Goal: Complete application form: Complete application form

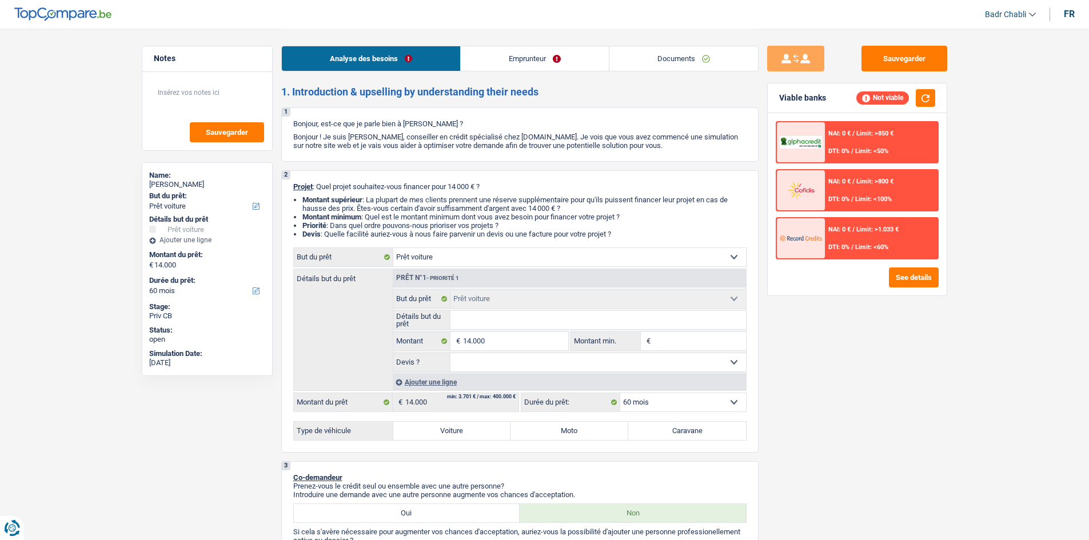
select select "car"
select select "60"
click at [675, 55] on link "Documents" at bounding box center [683, 58] width 149 height 25
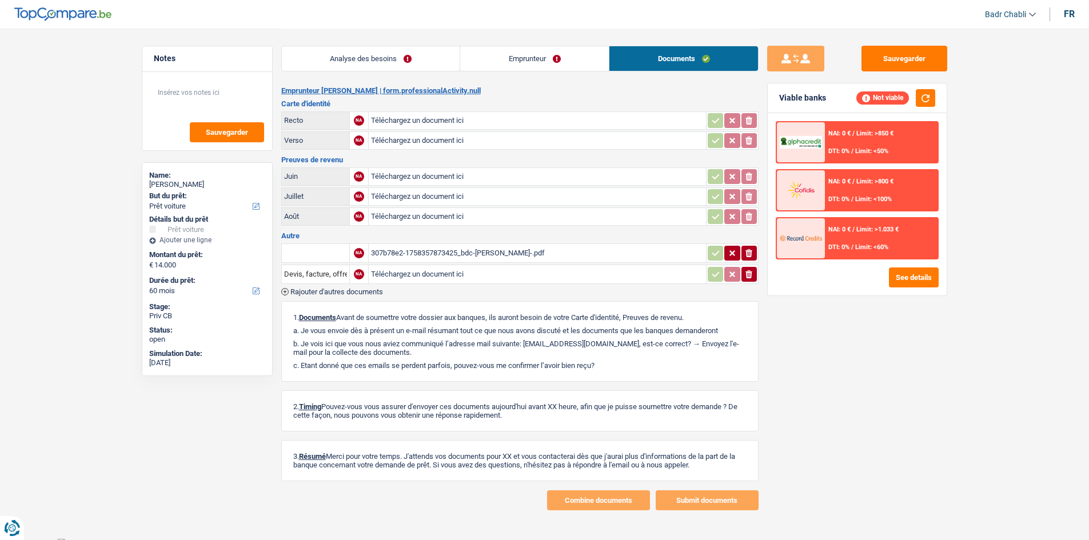
click at [477, 254] on div "307b78e2-1758357873425_bdc-[PERSON_NAME]-.pdf" at bounding box center [537, 253] width 333 height 17
click at [361, 55] on link "Analyse des besoins" at bounding box center [371, 58] width 178 height 25
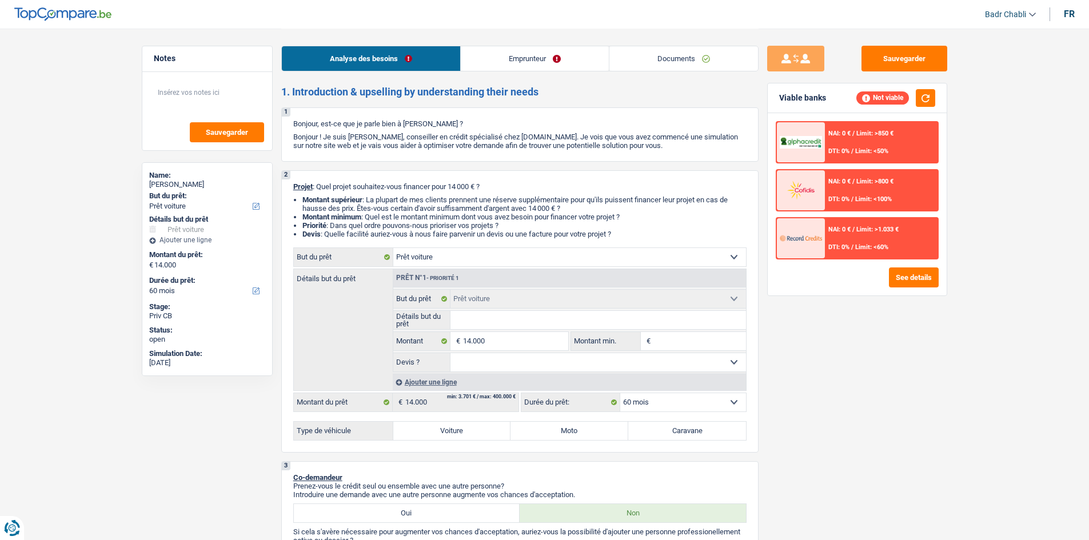
click at [519, 319] on input "Détails but du prêt" at bounding box center [597, 320] width 295 height 18
paste input "[PERSON_NAME] A 180 D"
type input "[PERSON_NAME] A 180 D"
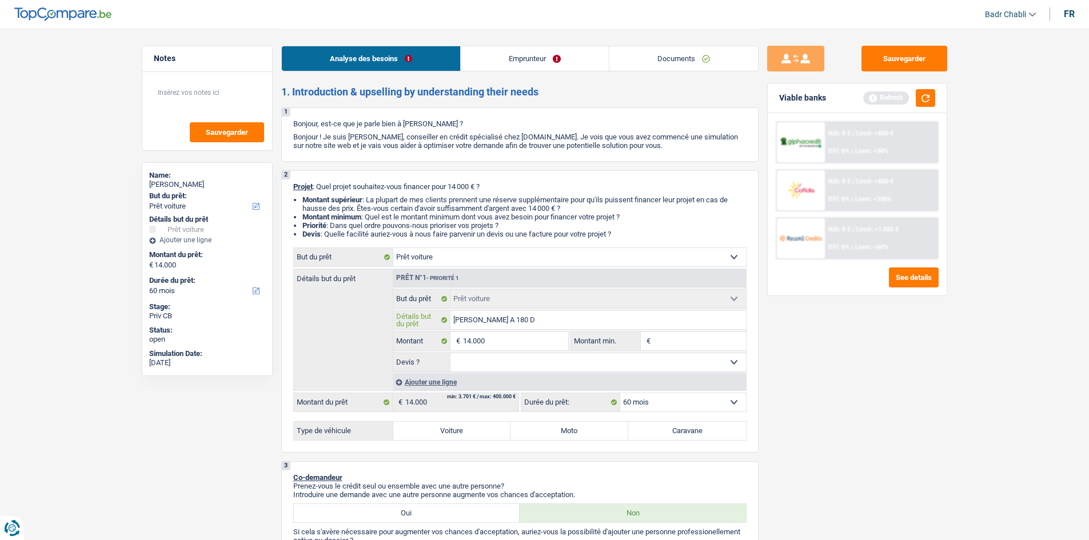
type input "[PERSON_NAME] A 180 D"
click at [509, 346] on input "14.000" at bounding box center [515, 341] width 105 height 18
click at [681, 343] on input "Montant min." at bounding box center [699, 341] width 93 height 18
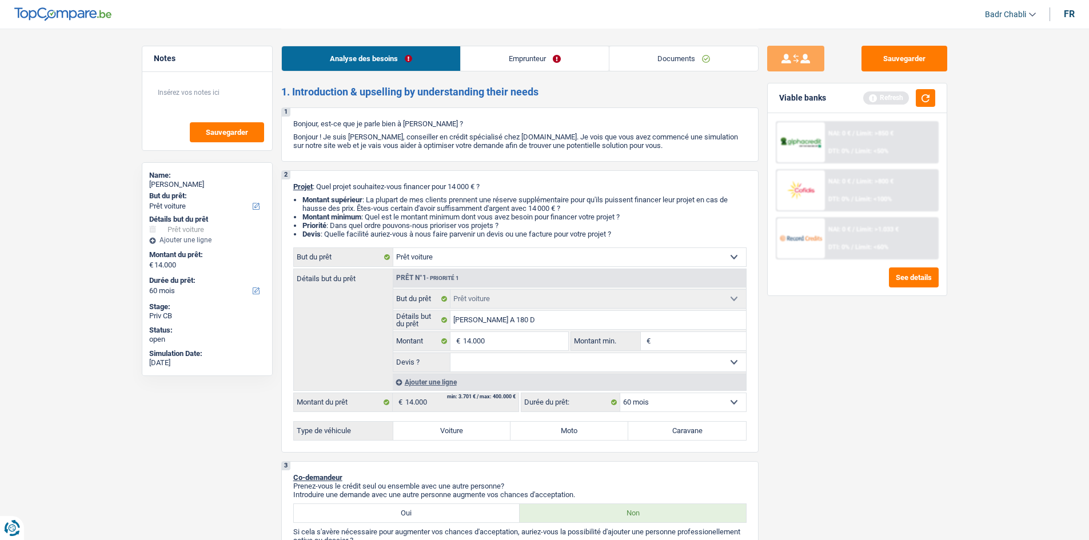
paste input "14.000"
type input "14.000"
click at [558, 358] on select "Oui Non Non répondu Sélectionner une option" at bounding box center [597, 362] width 295 height 18
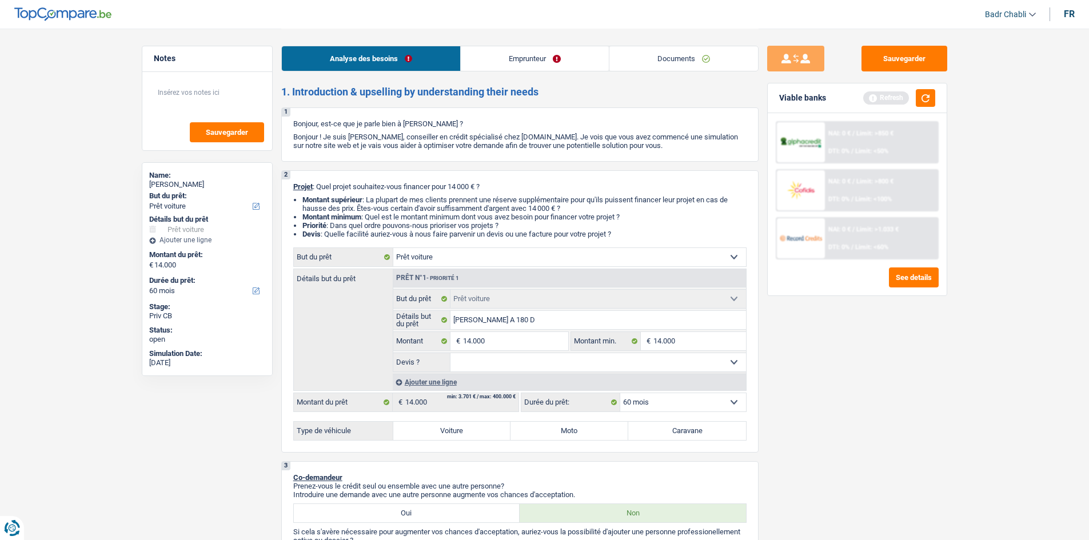
select select "yes"
click at [450, 353] on select "Oui Non Non répondu Sélectionner une option" at bounding box center [597, 362] width 295 height 18
select select "yes"
click at [431, 435] on label "Voiture" at bounding box center [452, 431] width 118 height 18
click at [431, 435] on input "Voiture" at bounding box center [452, 431] width 118 height 18
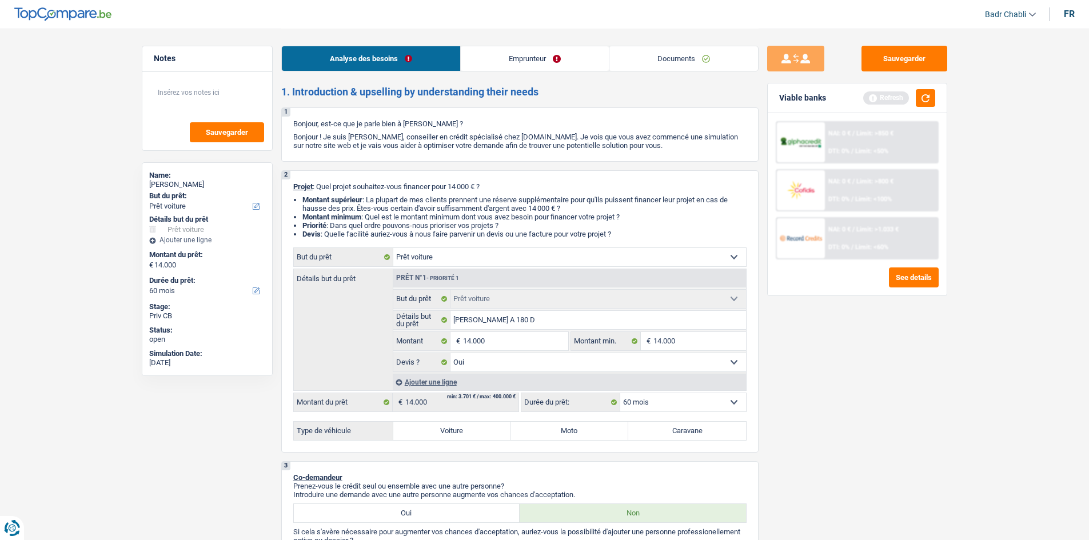
radio input "true"
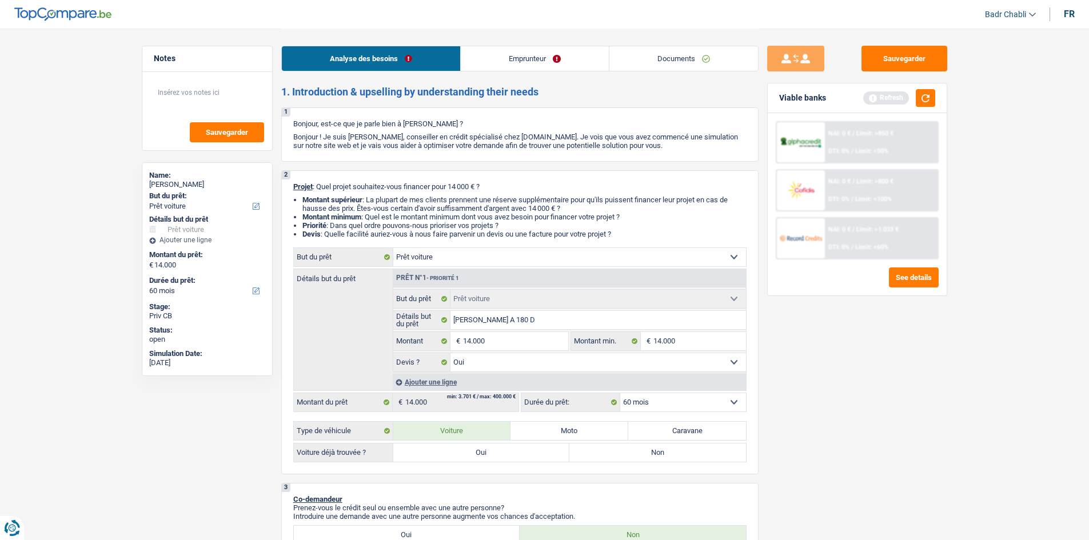
click at [467, 450] on label "Oui" at bounding box center [481, 452] width 177 height 18
click at [467, 450] on input "Oui" at bounding box center [481, 452] width 177 height 18
radio input "true"
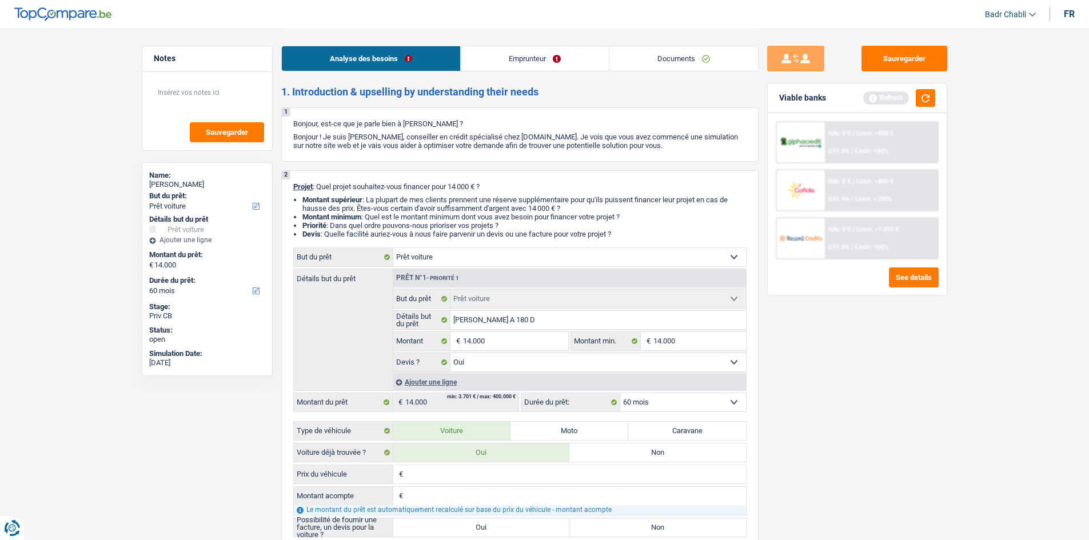
click at [464, 477] on input "Prix du véhicule" at bounding box center [576, 474] width 340 height 18
paste input "14.000"
type input "14.000"
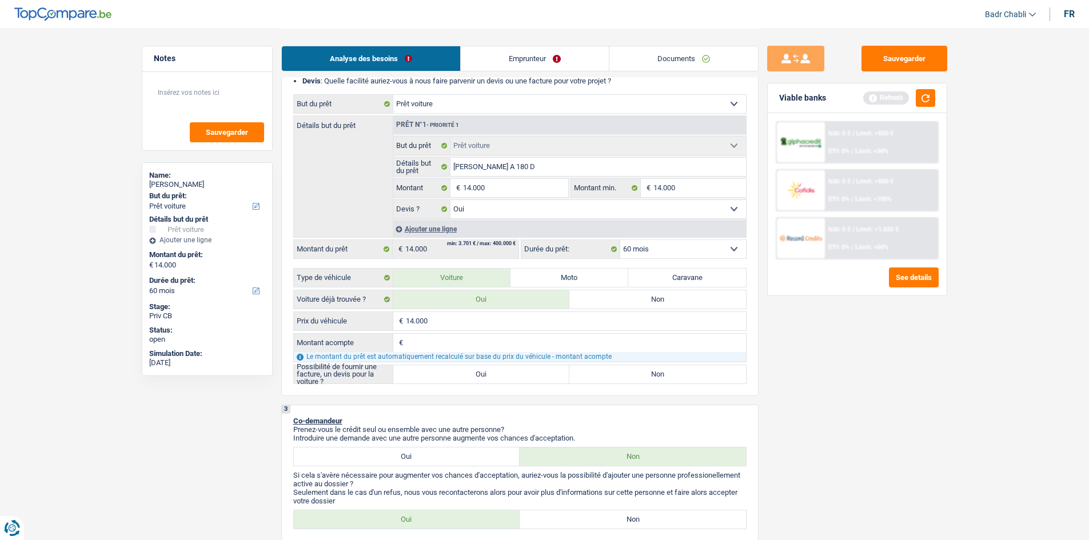
scroll to position [171, 0]
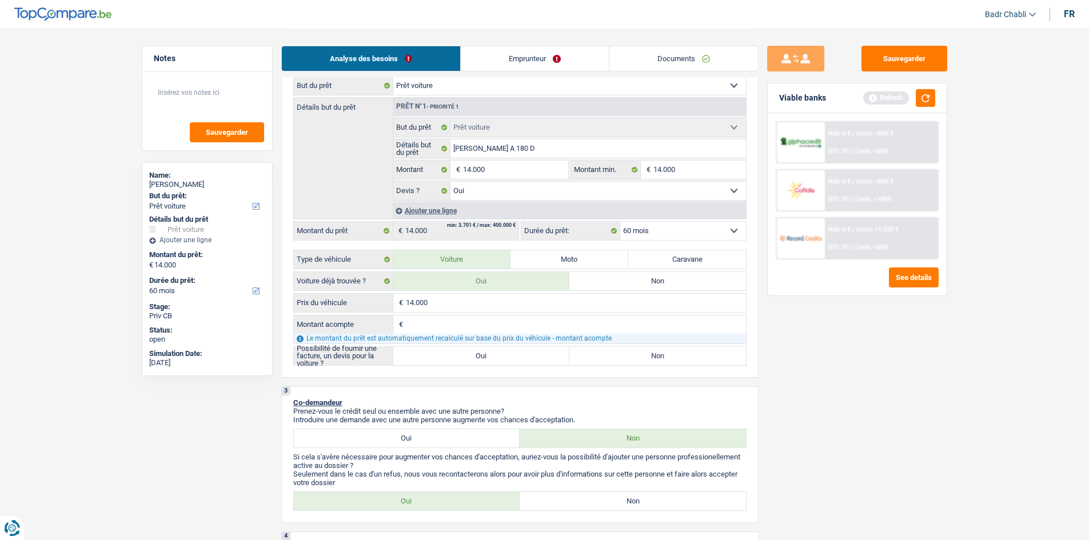
type input "14.000"
click at [477, 357] on label "Oui" at bounding box center [481, 356] width 177 height 18
click at [477, 357] on input "Oui" at bounding box center [481, 356] width 177 height 18
radio input "true"
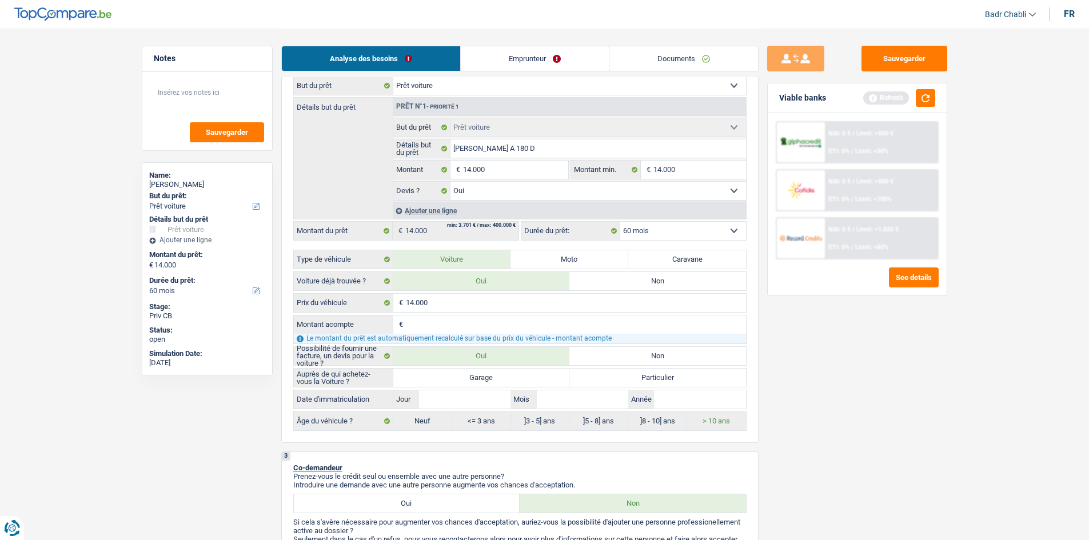
click at [480, 383] on label "Garage" at bounding box center [481, 378] width 177 height 18
click at [480, 383] on input "Garage" at bounding box center [481, 378] width 177 height 18
radio input "true"
click at [465, 399] on input "Jour" at bounding box center [464, 399] width 91 height 18
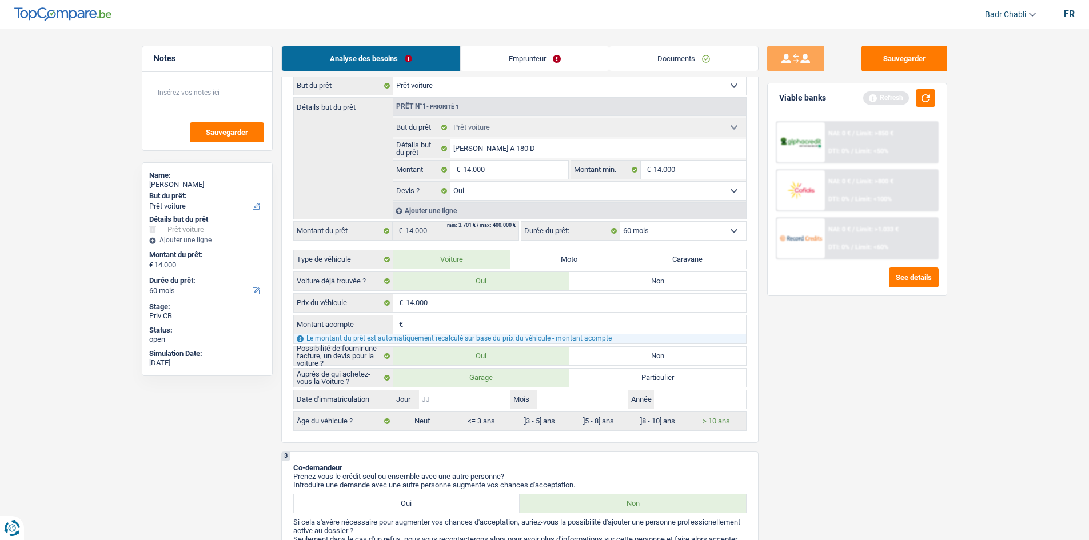
type input "0"
type input "07"
type input "0"
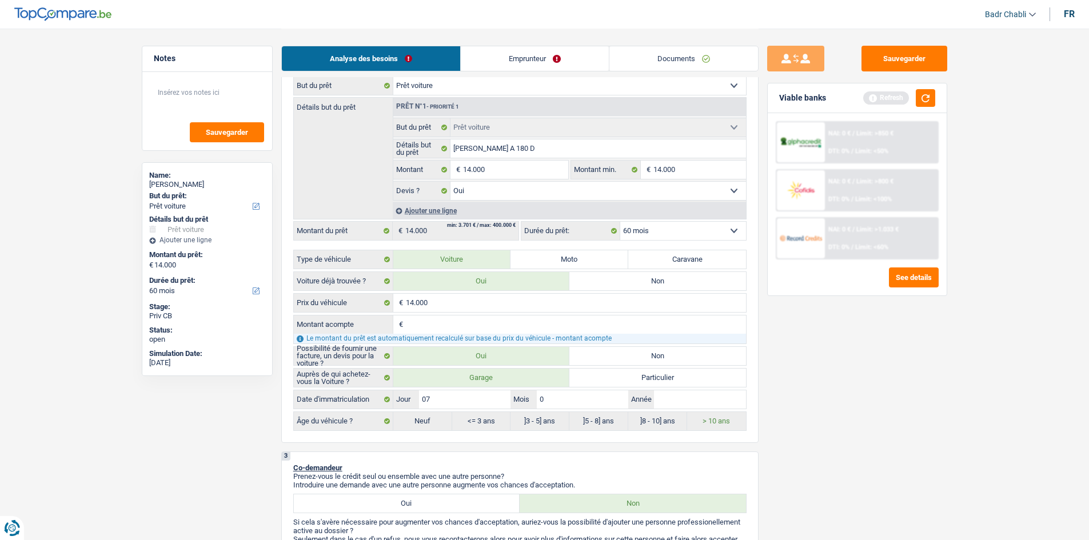
type input "0"
type input "02"
type input "2"
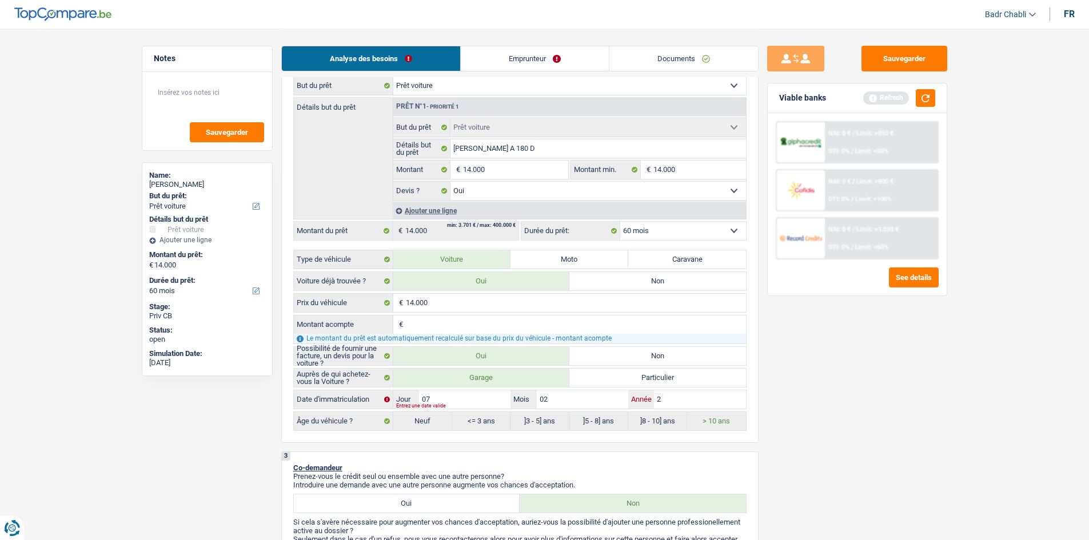
type input "20"
type input "201"
type input "2014"
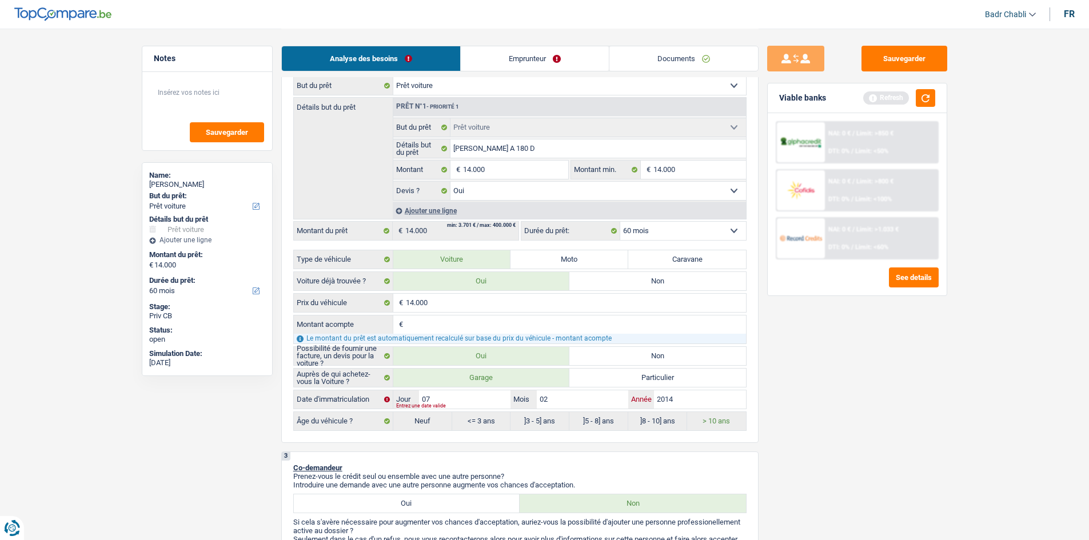
type input "2014"
type input "201"
type input "2017"
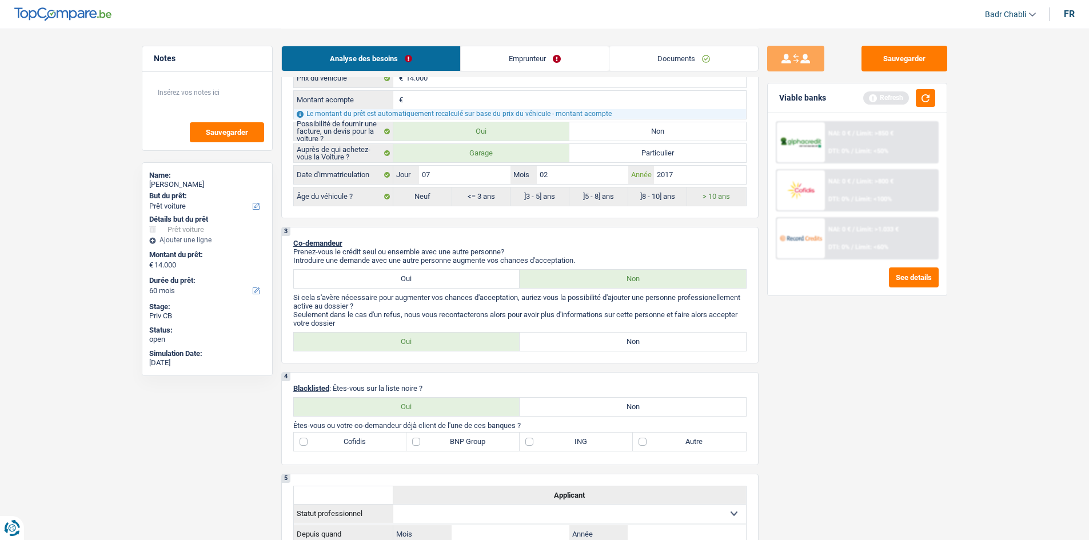
scroll to position [457, 0]
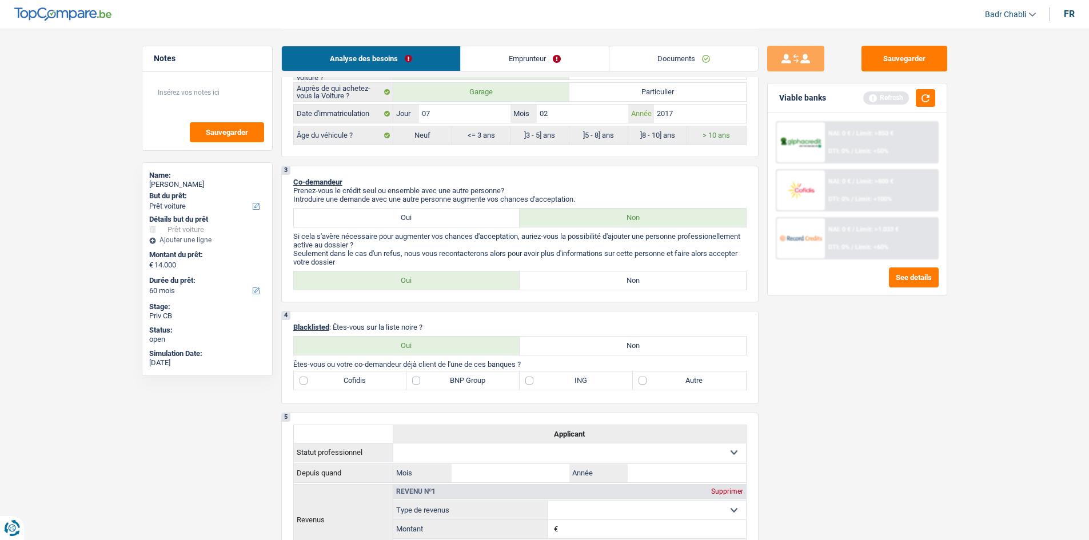
type input "2017"
radio input "false"
radio input "true"
click at [640, 342] on label "Non" at bounding box center [633, 346] width 226 height 18
click at [640, 342] on input "Non" at bounding box center [633, 346] width 226 height 18
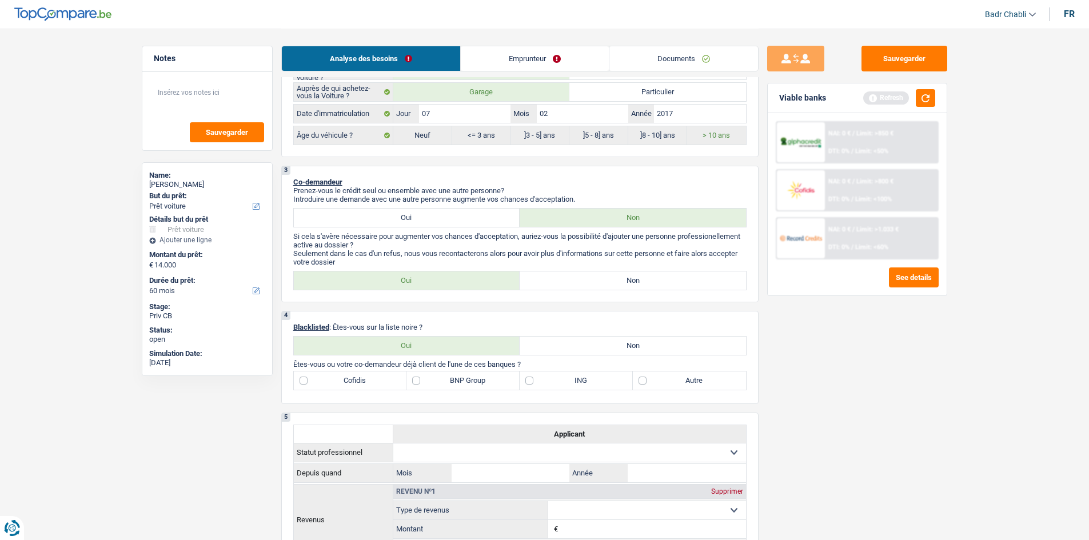
radio input "true"
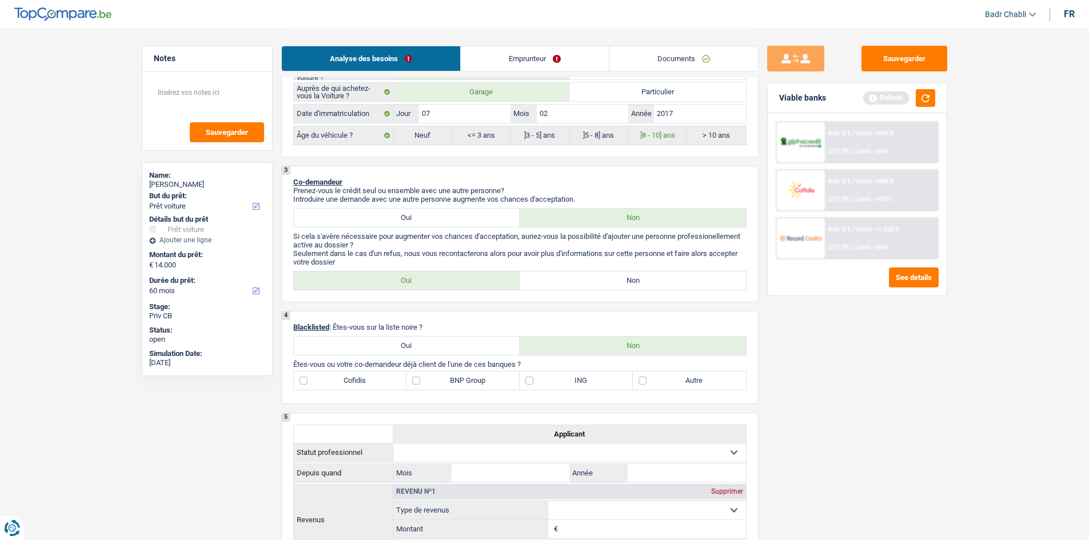
click at [622, 283] on label "Non" at bounding box center [633, 280] width 226 height 18
click at [622, 283] on input "Non" at bounding box center [633, 280] width 226 height 18
radio input "true"
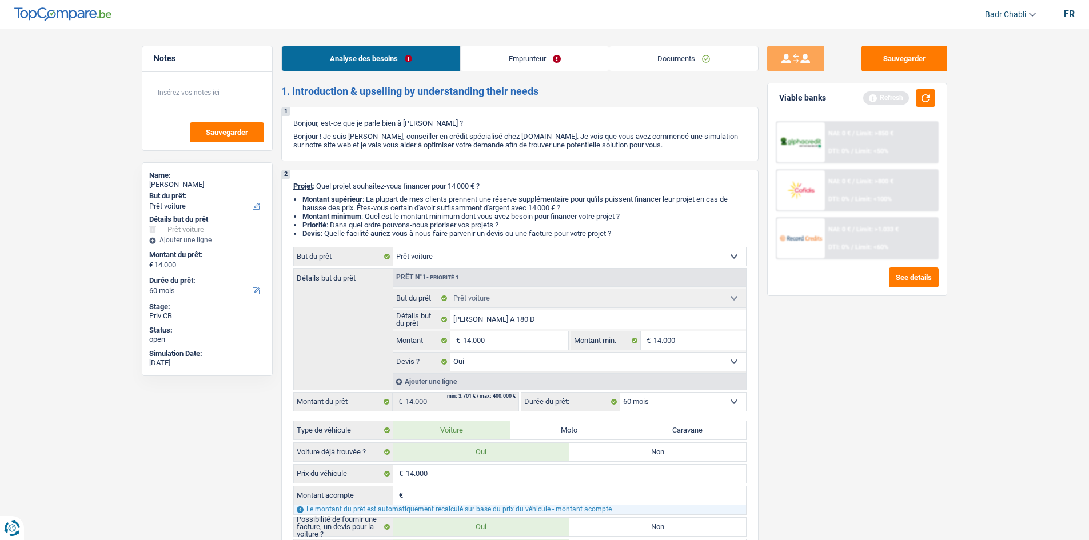
scroll to position [0, 0]
click at [492, 70] on link "Emprunteur" at bounding box center [535, 58] width 148 height 25
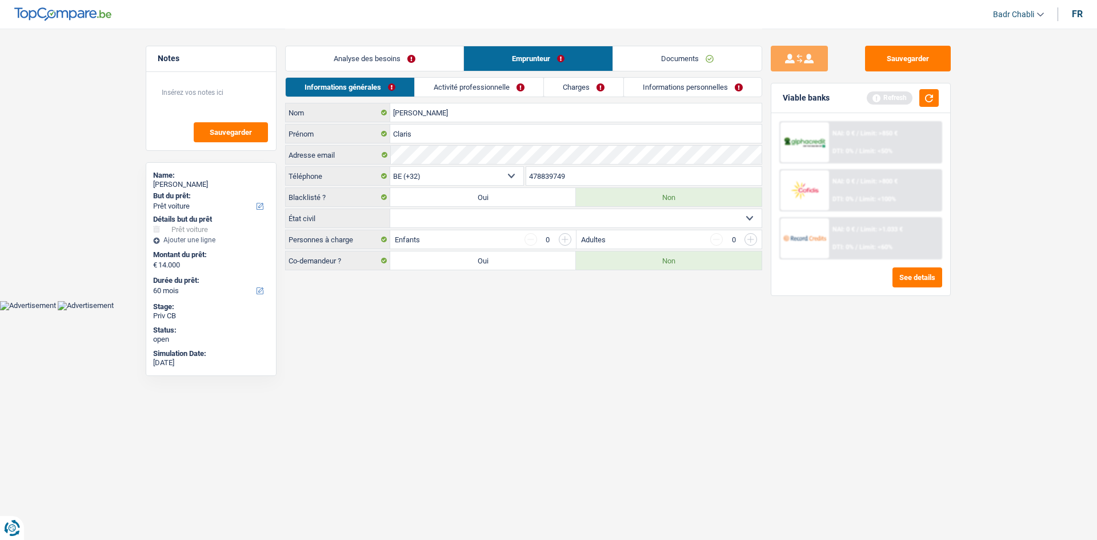
click at [497, 224] on select "Célibataire Marié(e) Cohabitant(e) légal(e) Divorcé(e) Veuf(ve) Séparé (de fait…" at bounding box center [575, 218] width 371 height 18
select select "single"
click at [390, 209] on select "Célibataire Marié(e) Cohabitant(e) légal(e) Divorcé(e) Veuf(ve) Séparé (de fait…" at bounding box center [575, 218] width 371 height 18
click at [378, 55] on link "Analyse des besoins" at bounding box center [375, 58] width 178 height 25
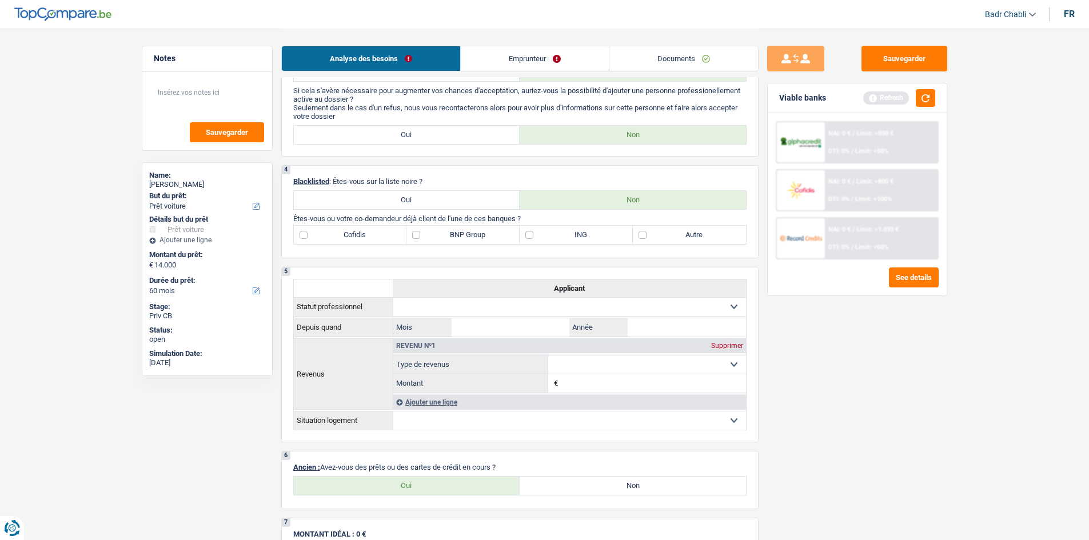
scroll to position [629, 0]
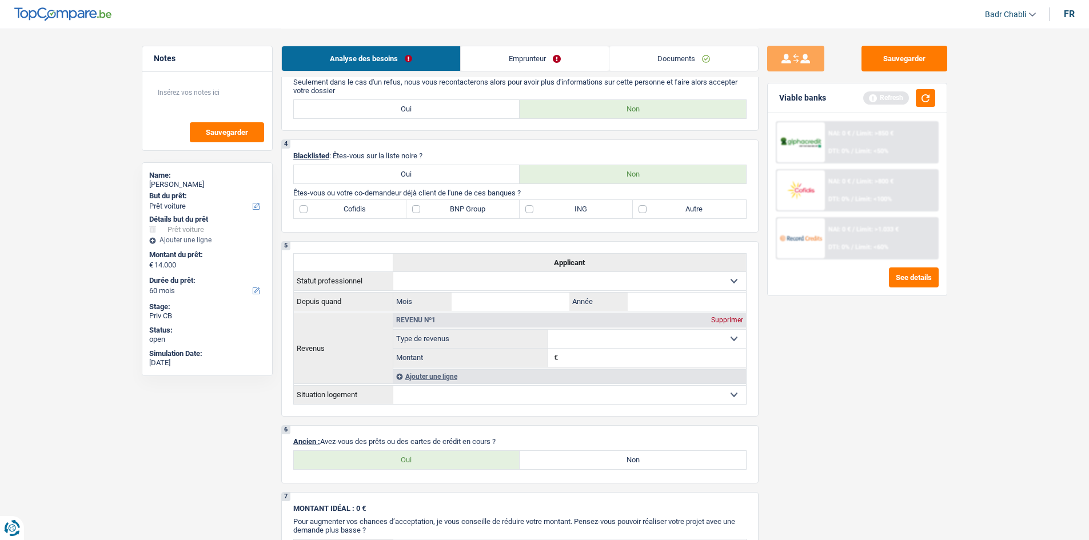
click at [460, 461] on label "Oui" at bounding box center [407, 460] width 226 height 18
click at [460, 461] on input "Oui" at bounding box center [407, 460] width 226 height 18
radio input "true"
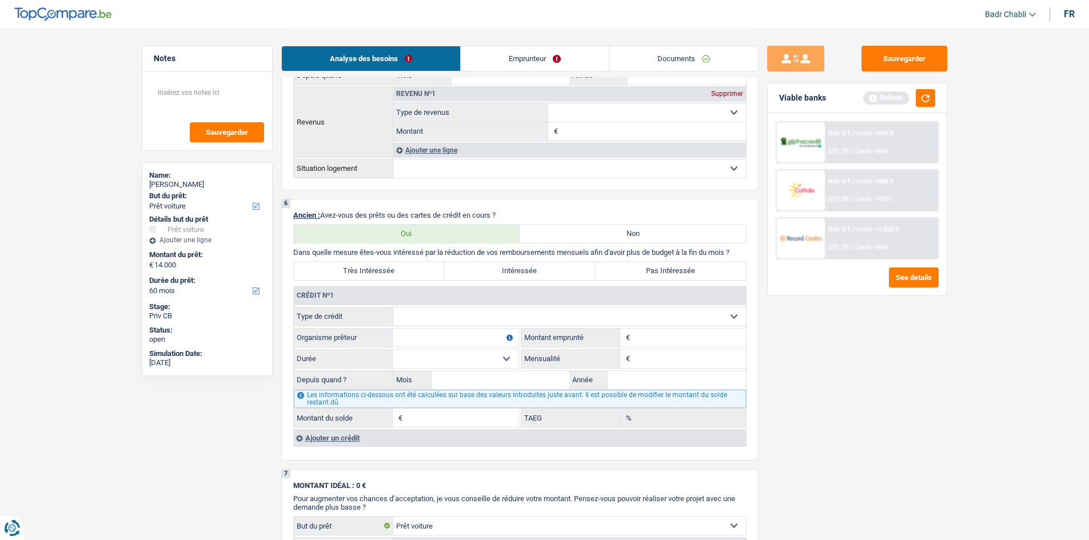
scroll to position [914, 0]
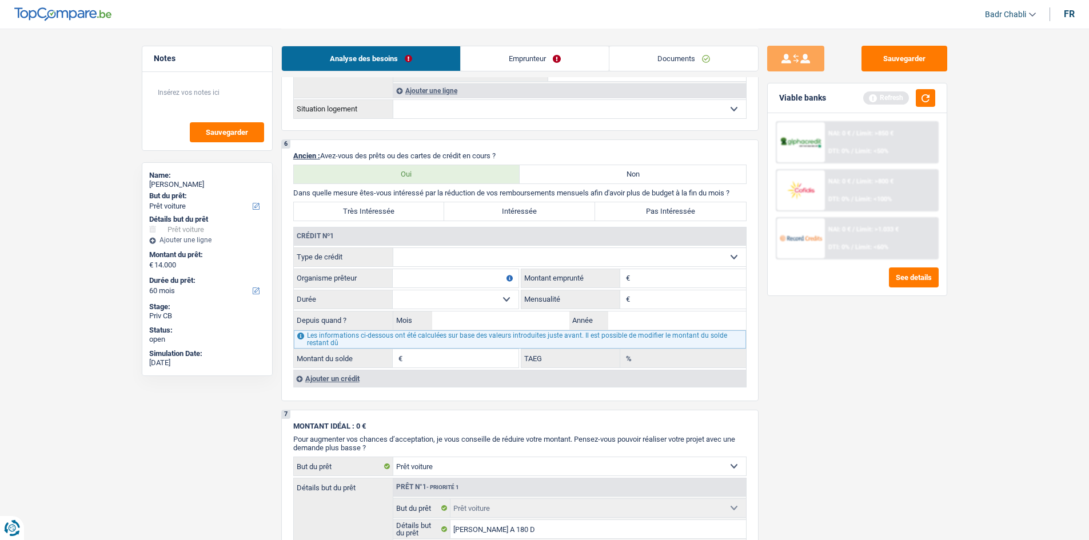
click at [472, 255] on select "Carte ou ouverture de crédit Prêt hypothécaire Vente à tempérament Prêt à tempé…" at bounding box center [569, 257] width 353 height 18
select select "carLoan"
type input "0"
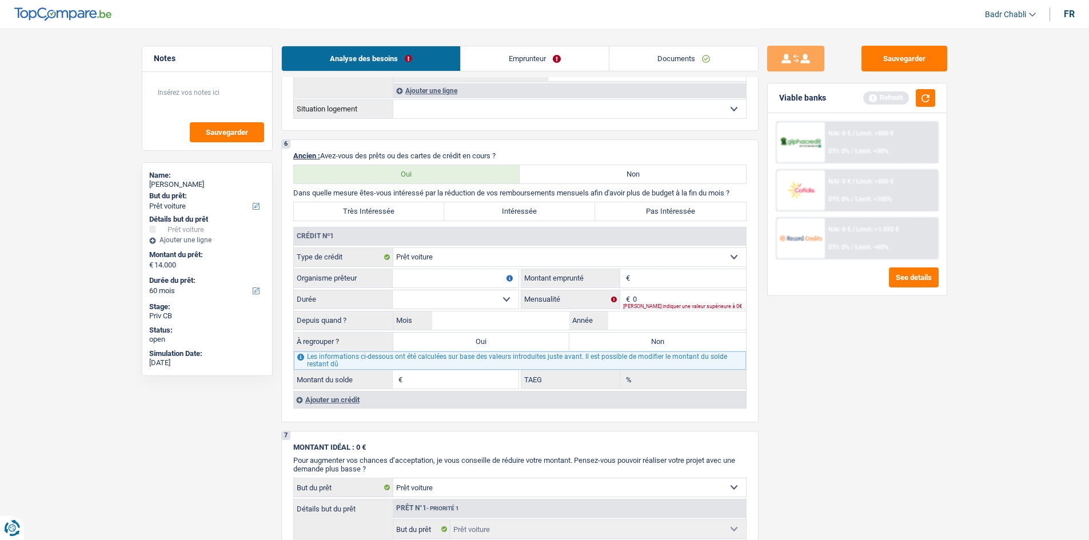
click at [459, 285] on input "Organisme prêteur" at bounding box center [456, 278] width 126 height 18
type input "Cetelem"
click at [660, 276] on input "Montant" at bounding box center [689, 278] width 113 height 18
type input "13.000"
click at [499, 296] on select "12 mois 18 mois 24 mois 30 mois 36 mois 42 mois 48 mois 60 mois Sélectionner un…" at bounding box center [456, 299] width 126 height 18
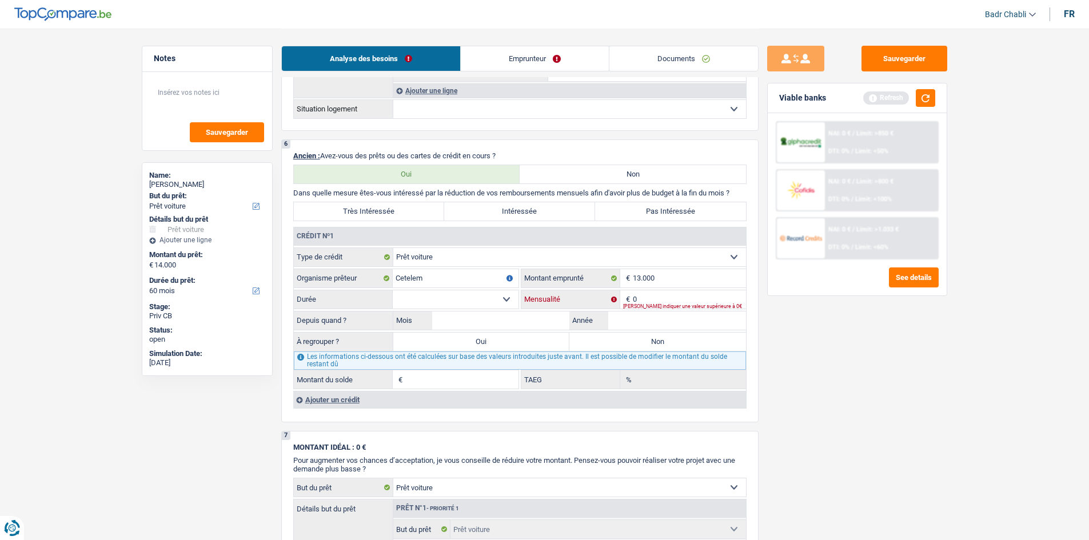
click at [676, 299] on input "0" at bounding box center [689, 299] width 113 height 18
type input "380"
click at [511, 298] on select "12 mois 18 mois 24 mois 30 mois 36 mois 42 mois 48 mois 60 mois Sélectionner un…" at bounding box center [456, 299] width 126 height 18
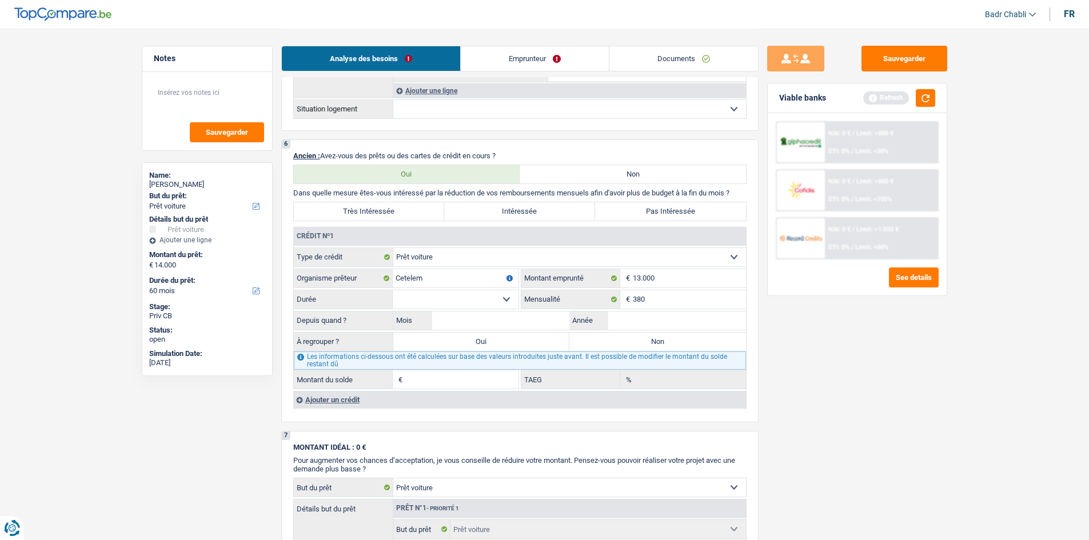
select select "60"
click at [393, 290] on select "12 mois 18 mois 24 mois 30 mois 36 mois 42 mois 48 mois 60 mois Sélectionner un…" at bounding box center [456, 299] width 126 height 18
click at [528, 322] on input "Mois" at bounding box center [501, 320] width 138 height 18
type input "08"
type input "2022"
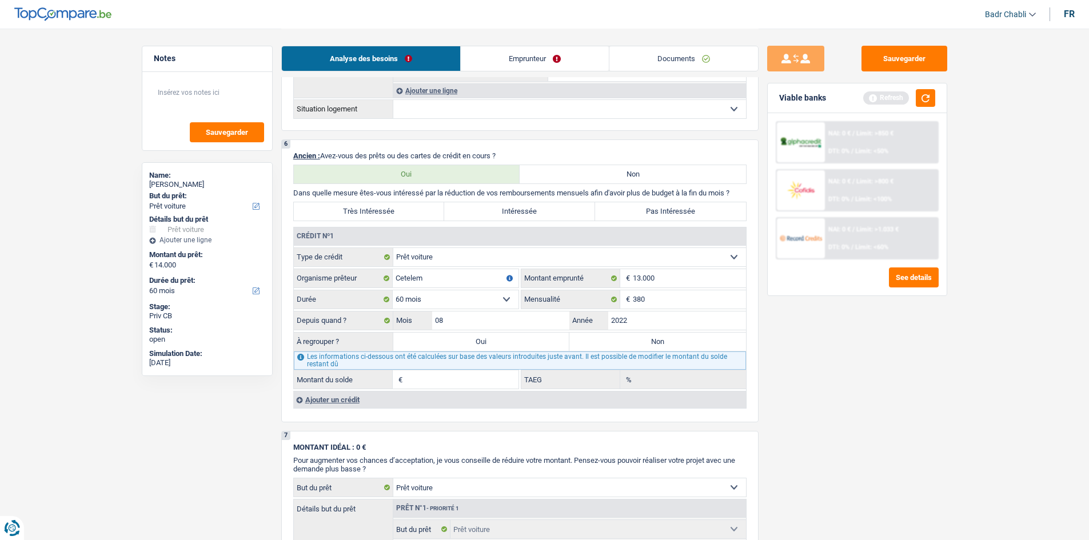
type input "6.902"
type input "27,82"
click at [614, 337] on label "Non" at bounding box center [657, 342] width 177 height 18
click at [614, 337] on input "Non" at bounding box center [657, 342] width 177 height 18
radio input "true"
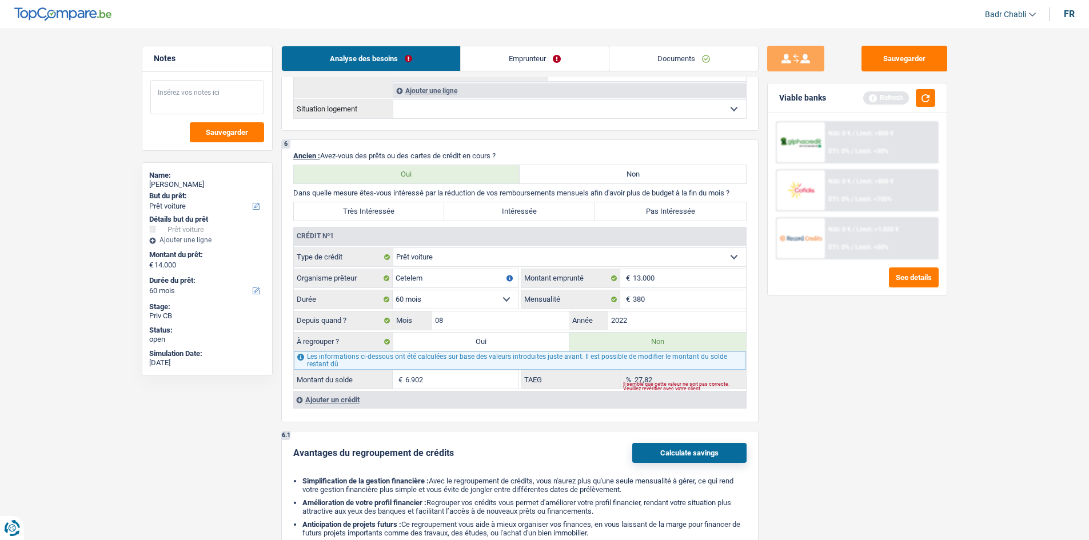
click at [242, 99] on textarea at bounding box center [207, 97] width 114 height 34
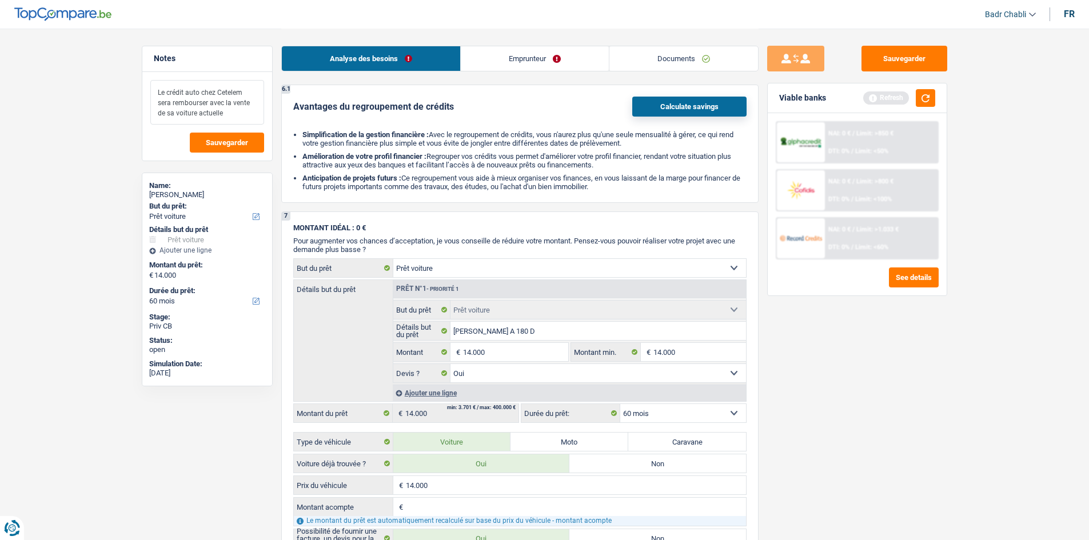
scroll to position [1600, 0]
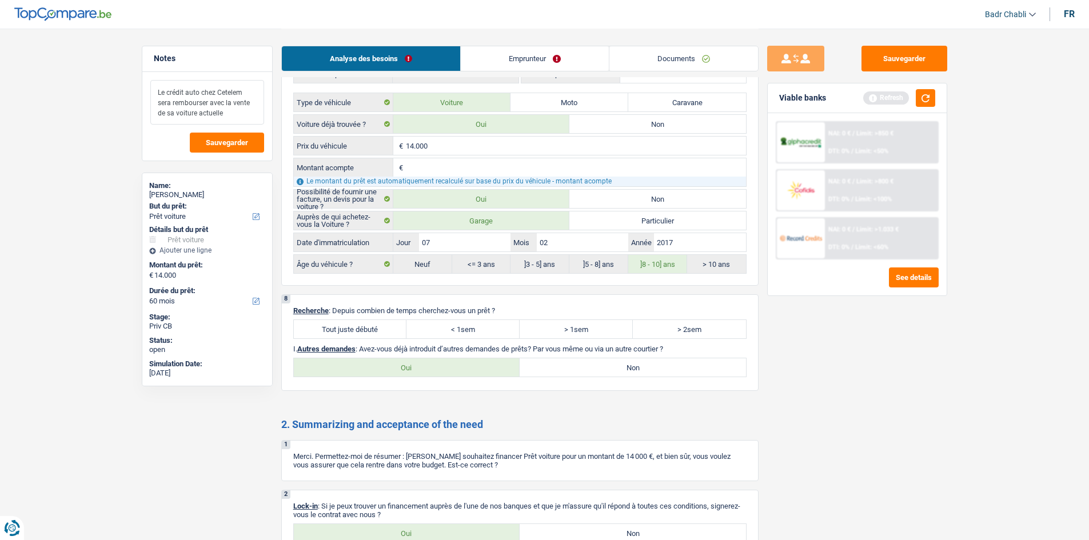
type textarea "Le crédit auto chez Cetelem sera rembourser avec la vente de sa voiture actuelle"
click at [386, 333] on label "Tout juste débuté" at bounding box center [350, 329] width 113 height 18
click at [386, 333] on input "Tout juste débuté" at bounding box center [350, 329] width 113 height 18
radio input "true"
click at [561, 361] on label "Non" at bounding box center [633, 367] width 226 height 18
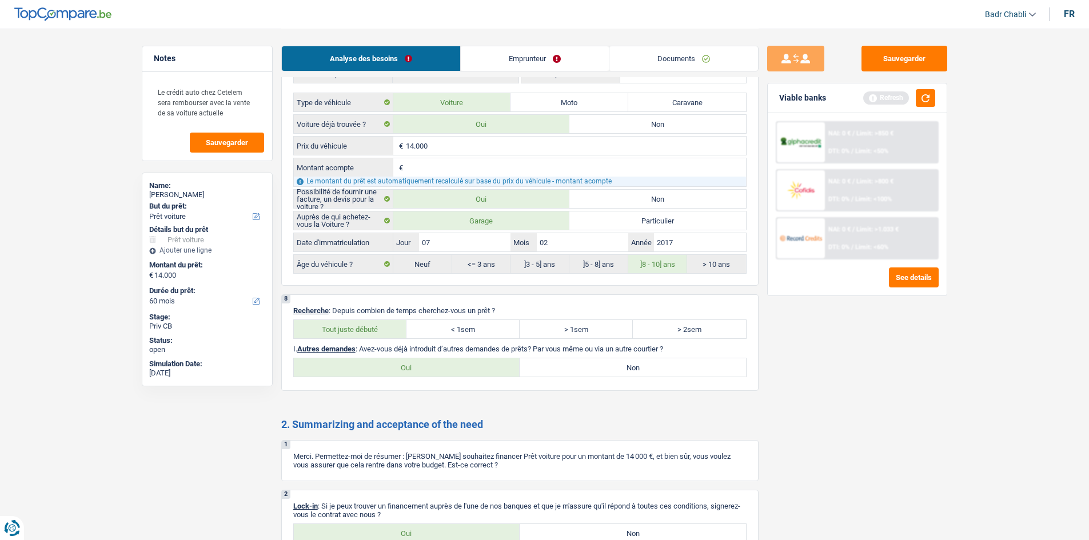
click at [561, 361] on input "Non" at bounding box center [633, 367] width 226 height 18
radio input "true"
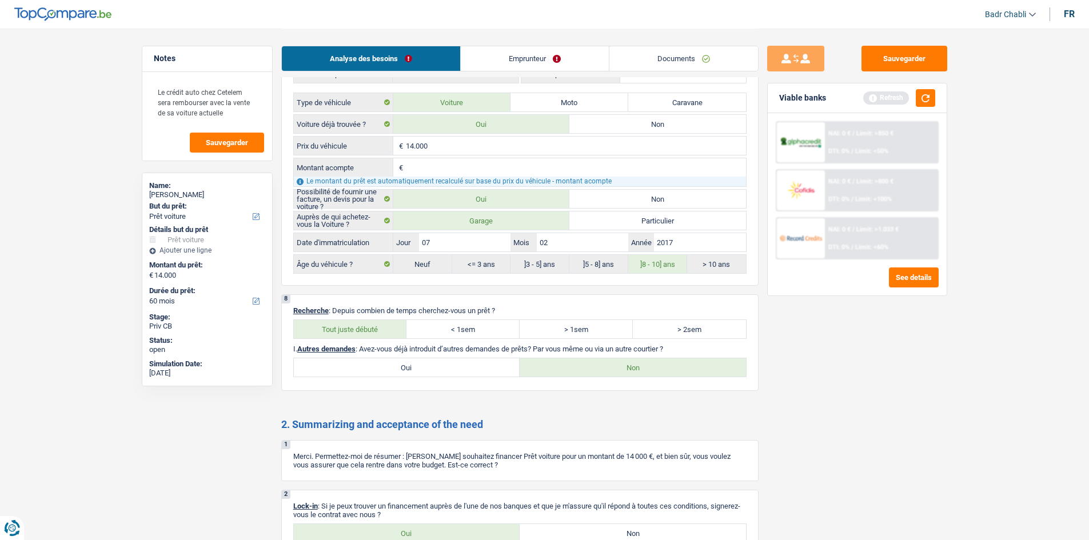
click at [457, 518] on p "Lock-in : Si je peux trouver un financement auprès de l'une de nos banques et q…" at bounding box center [519, 510] width 453 height 17
click at [462, 535] on label "Oui" at bounding box center [407, 533] width 226 height 18
click at [462, 535] on input "Oui" at bounding box center [407, 533] width 226 height 18
radio input "true"
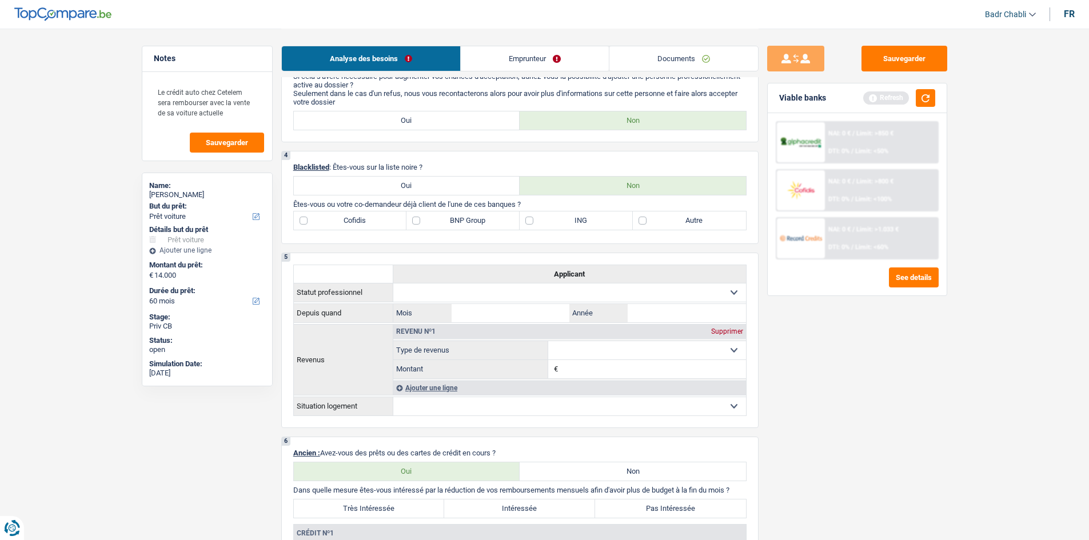
scroll to position [574, 0]
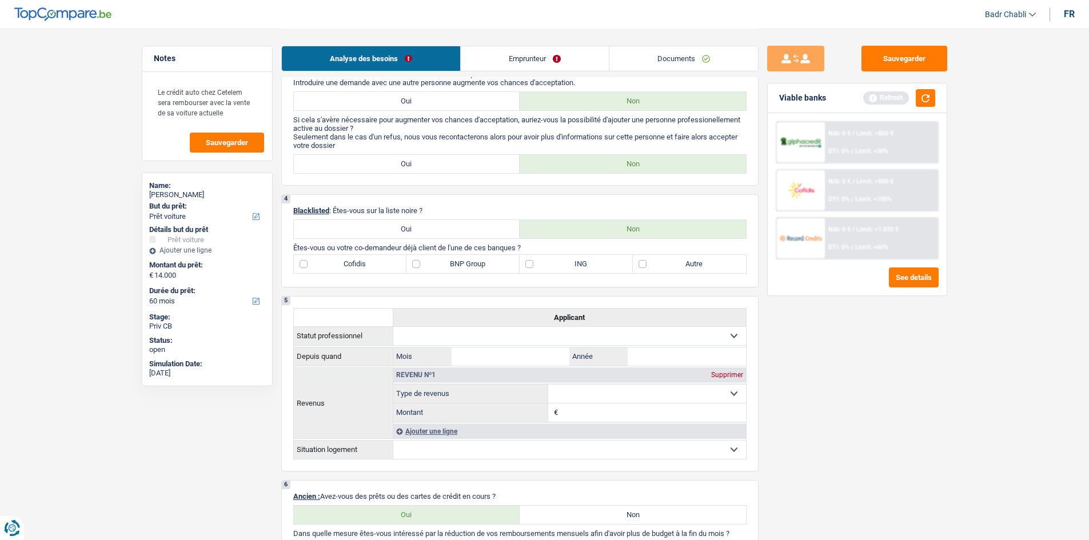
click at [414, 258] on label "BNP Group" at bounding box center [462, 264] width 113 height 18
click at [414, 258] on input "BNP Group" at bounding box center [462, 264] width 113 height 18
checkbox input "true"
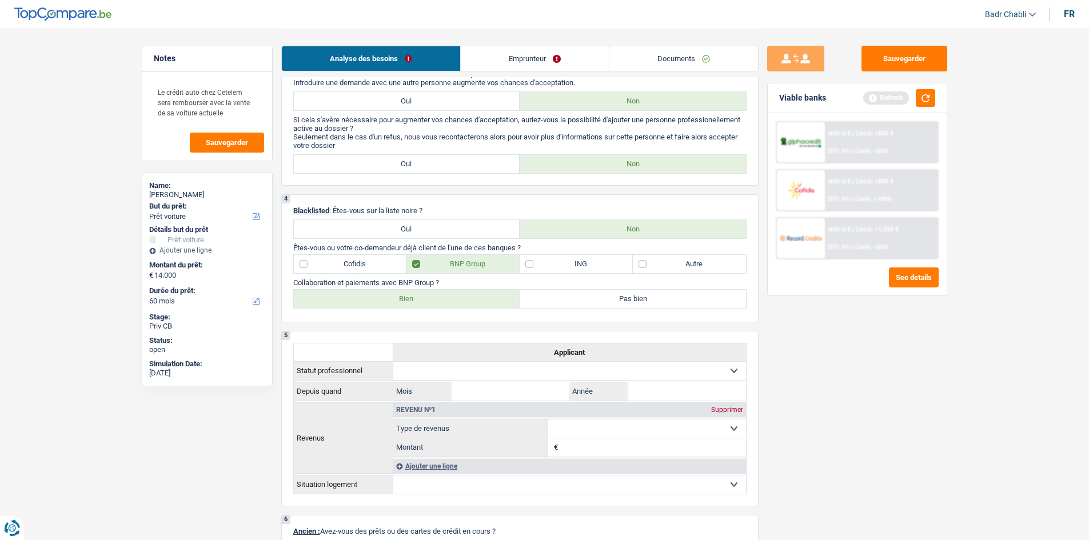
click at [406, 300] on label "Bien" at bounding box center [407, 299] width 226 height 18
click at [406, 300] on input "Bien" at bounding box center [407, 299] width 226 height 18
radio input "true"
click at [563, 261] on label "ING" at bounding box center [576, 264] width 113 height 18
click at [563, 261] on input "ING" at bounding box center [576, 264] width 113 height 18
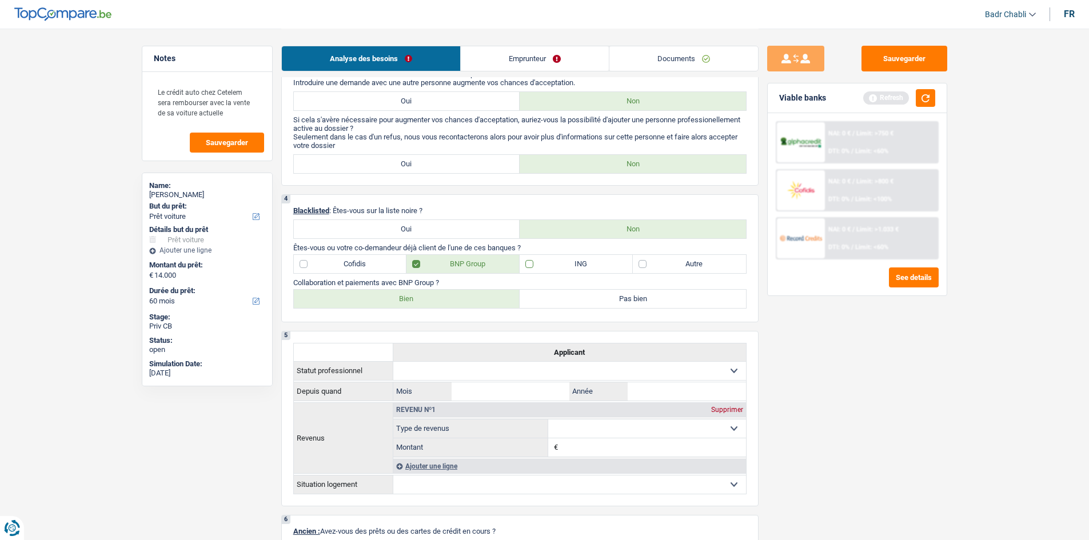
checkbox input "true"
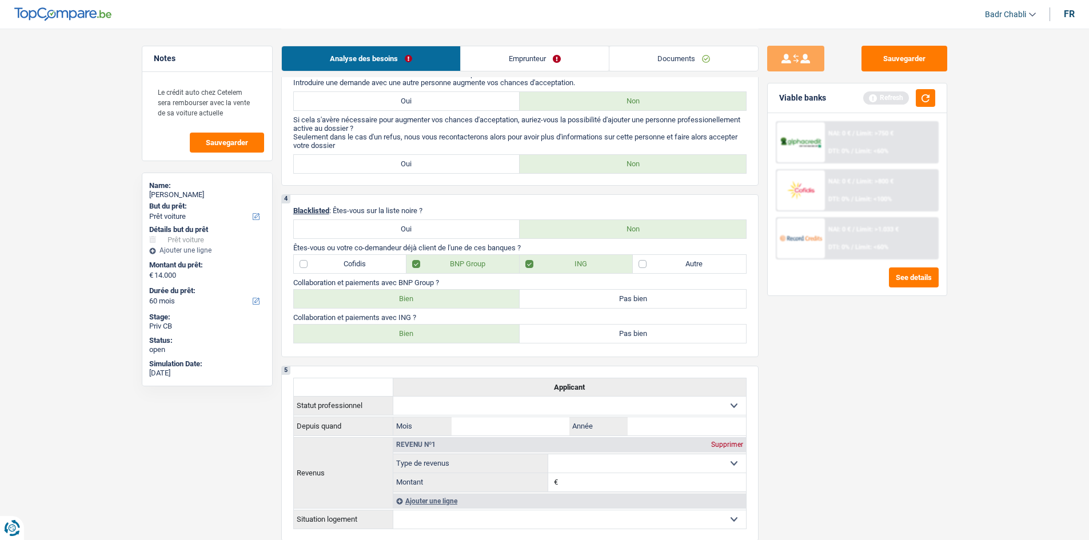
click at [466, 326] on label "Bien" at bounding box center [407, 334] width 226 height 18
click at [466, 326] on input "Bien" at bounding box center [407, 334] width 226 height 18
radio input "true"
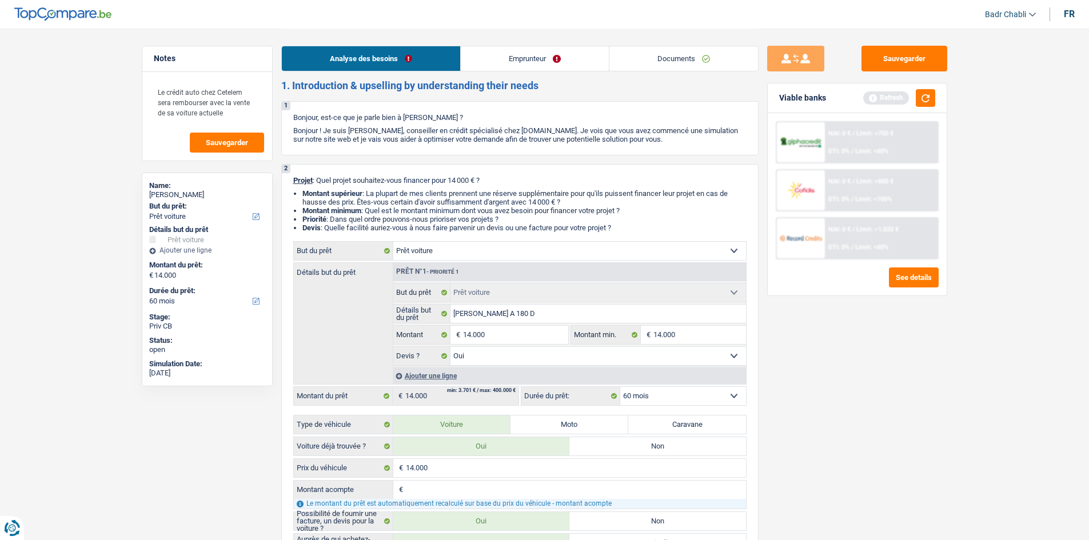
scroll to position [0, 0]
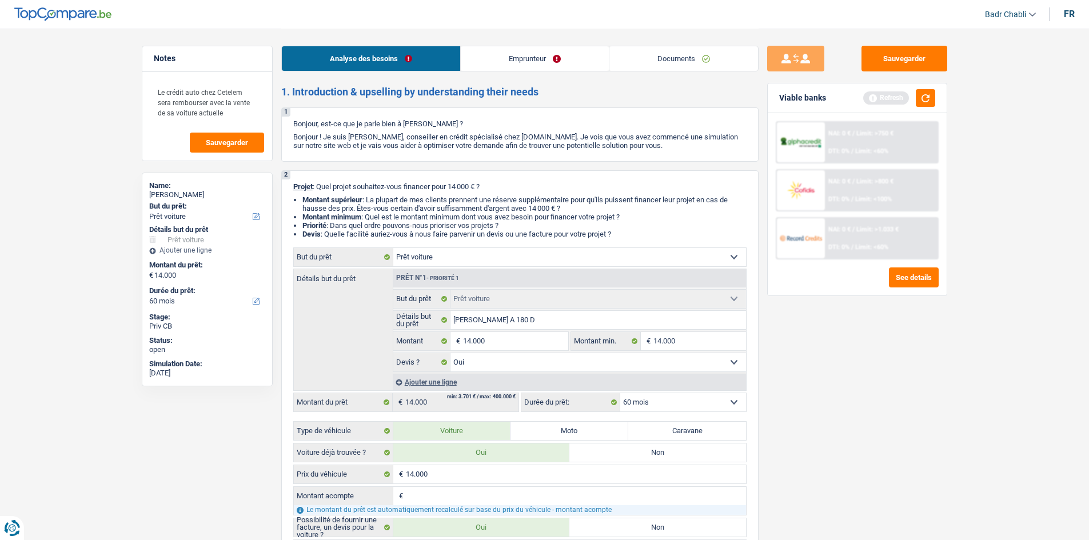
click at [510, 54] on link "Emprunteur" at bounding box center [535, 58] width 148 height 25
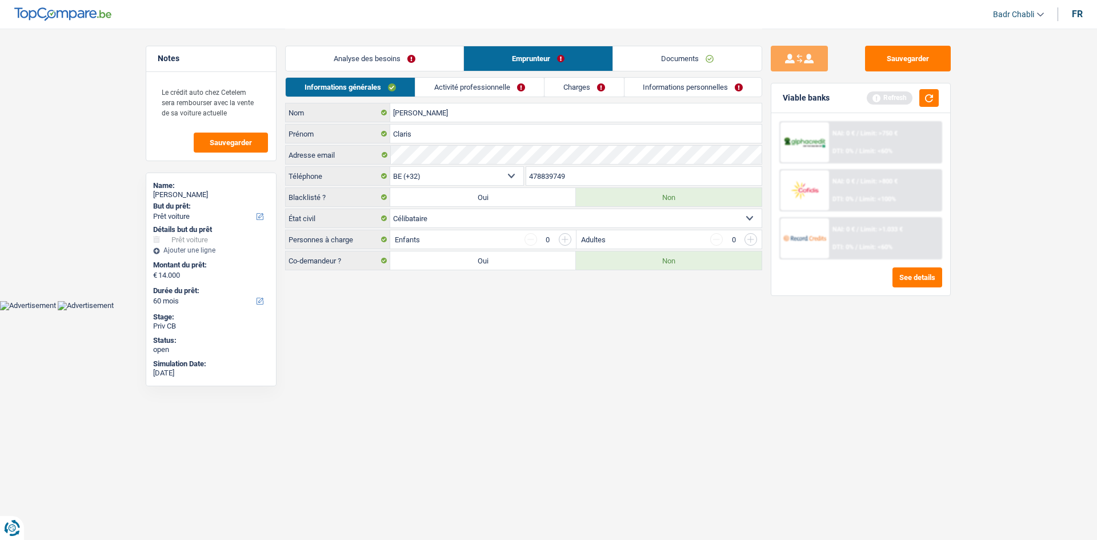
click at [492, 91] on link "Activité professionnelle" at bounding box center [479, 87] width 129 height 19
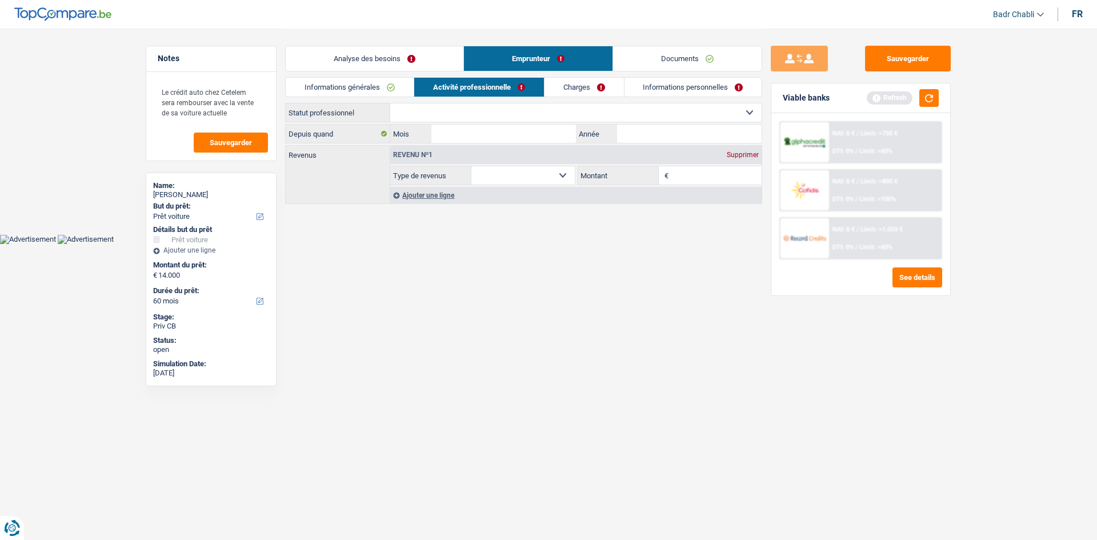
click at [441, 109] on select "Ouvrier Employé privé Employé public Invalide Indépendant Pensionné Chômeur Mut…" at bounding box center [575, 112] width 371 height 18
select select "publicEmployee"
click at [390, 103] on select "Ouvrier Employé privé Employé public Invalide Indépendant Pensionné Chômeur Mut…" at bounding box center [575, 112] width 371 height 18
select select "netSalary"
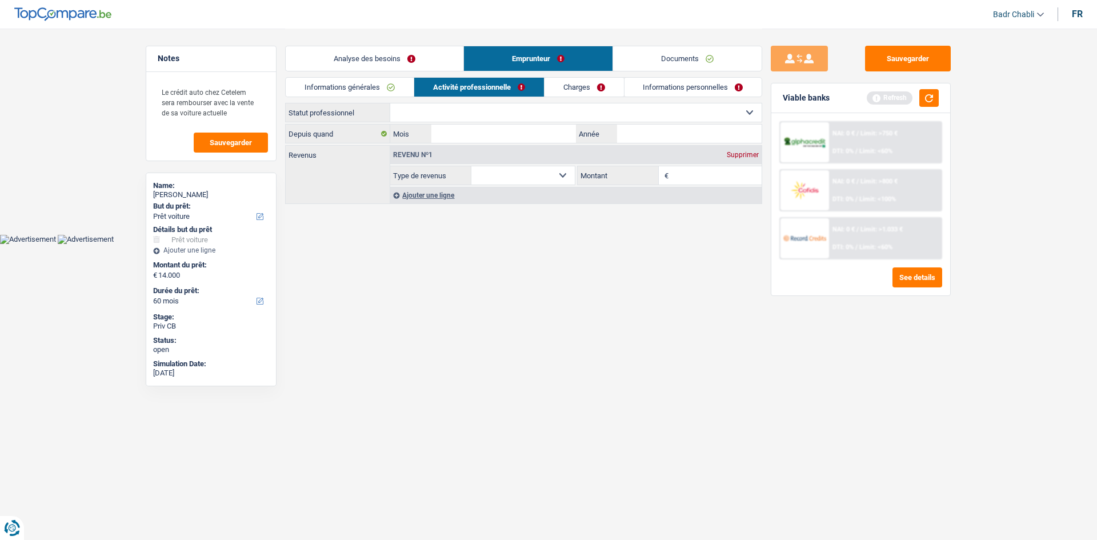
select select "mealVouchers"
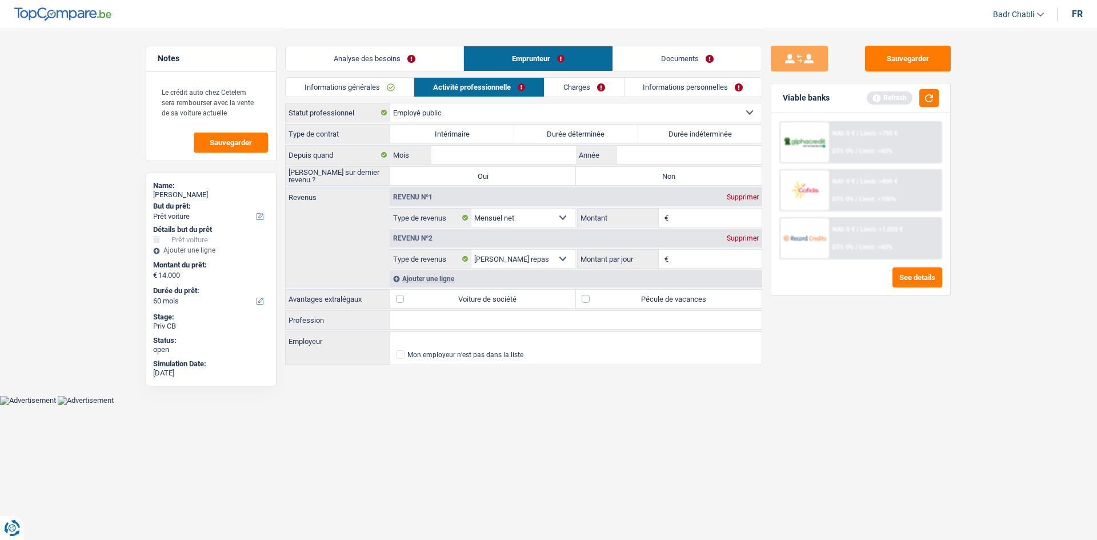
click at [705, 137] on label "Durée indéterminée" at bounding box center [700, 134] width 124 height 18
click at [705, 137] on input "Durée indéterminée" at bounding box center [700, 134] width 124 height 18
radio input "true"
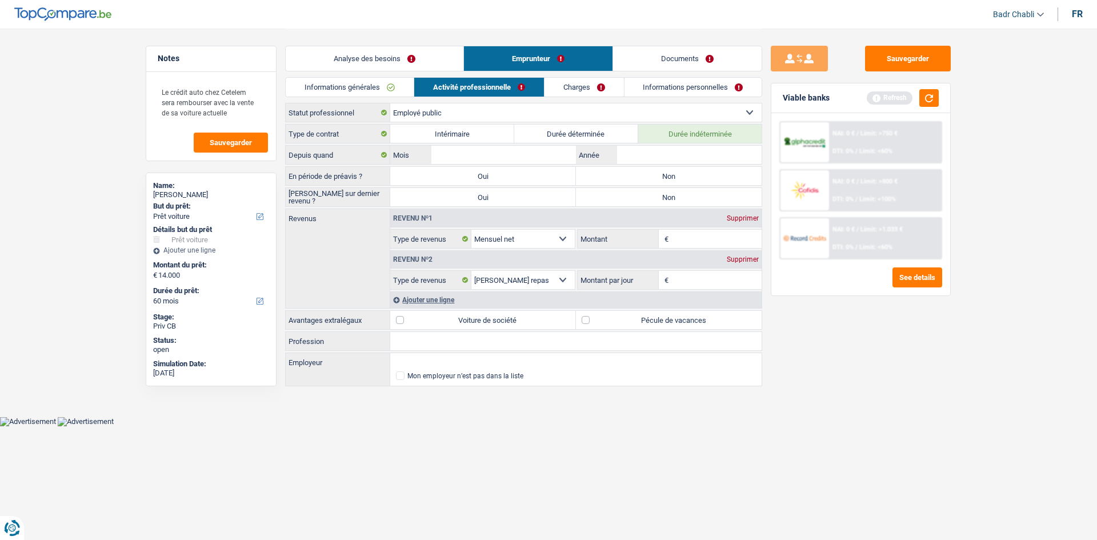
click at [683, 174] on label "Non" at bounding box center [669, 176] width 186 height 18
click at [683, 174] on input "Non" at bounding box center [669, 176] width 186 height 18
radio input "true"
click at [687, 194] on label "Non" at bounding box center [669, 197] width 186 height 18
click at [687, 194] on input "Non" at bounding box center [669, 197] width 186 height 18
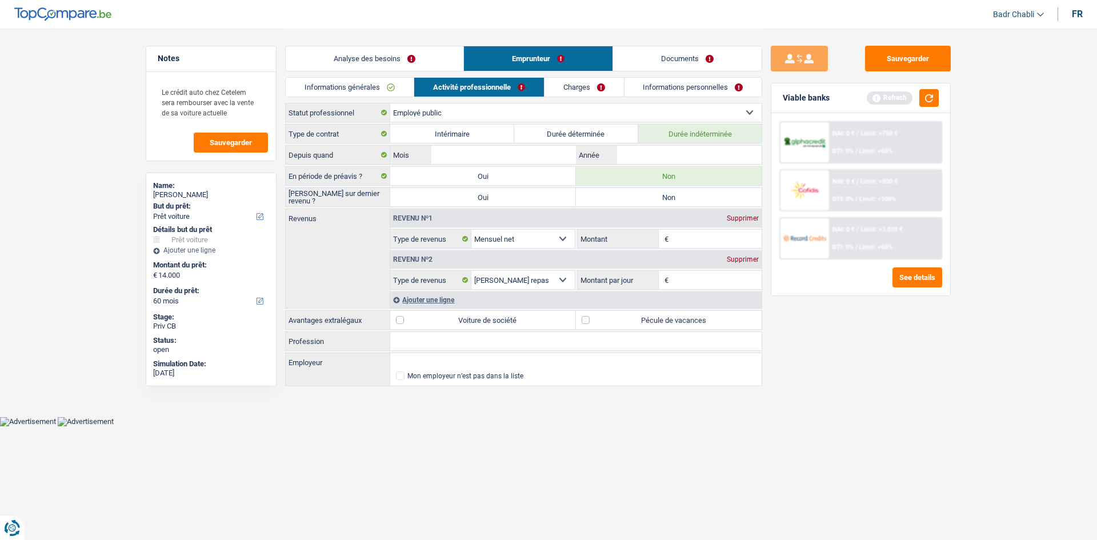
radio input "true"
click at [518, 113] on select "Ouvrier Employé privé Employé public Invalide Indépendant Pensionné Chômeur Mut…" at bounding box center [575, 112] width 371 height 18
select select "privateEmployee"
click at [390, 103] on select "Ouvrier Employé privé Employé public Invalide Indépendant Pensionné Chômeur Mut…" at bounding box center [575, 112] width 371 height 18
radio input "false"
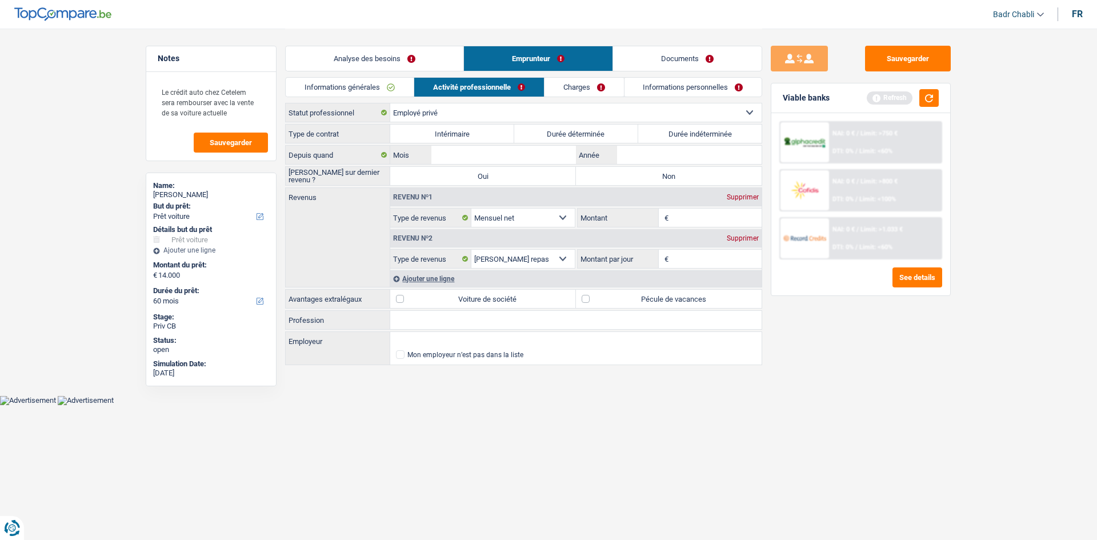
click at [677, 176] on label "Non" at bounding box center [669, 176] width 186 height 18
click at [677, 176] on input "Non" at bounding box center [669, 176] width 186 height 18
radio input "true"
click at [698, 138] on label "Durée indéterminée" at bounding box center [700, 134] width 124 height 18
click at [698, 138] on input "Durée indéterminée" at bounding box center [700, 134] width 124 height 18
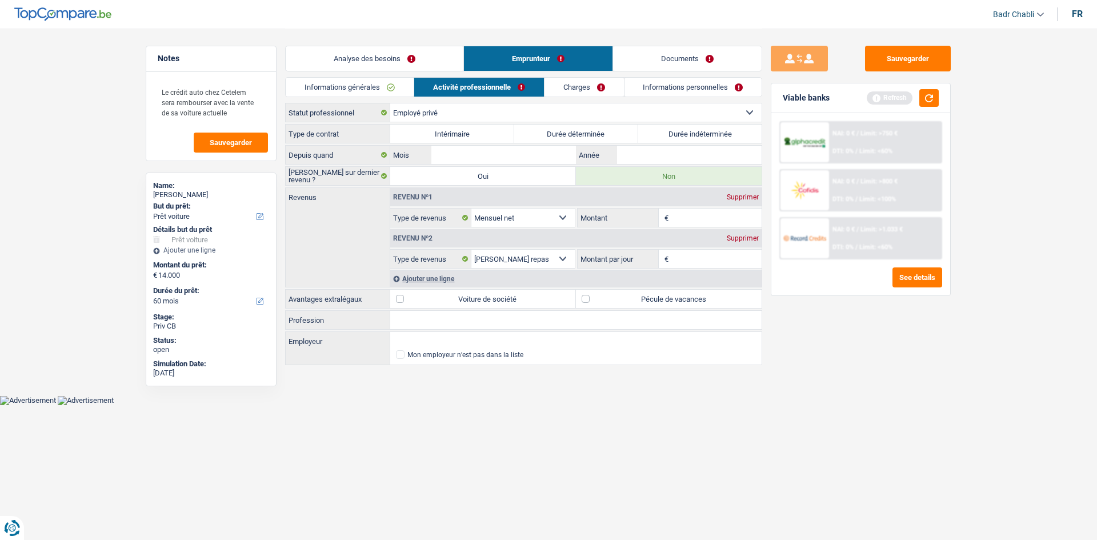
radio input "true"
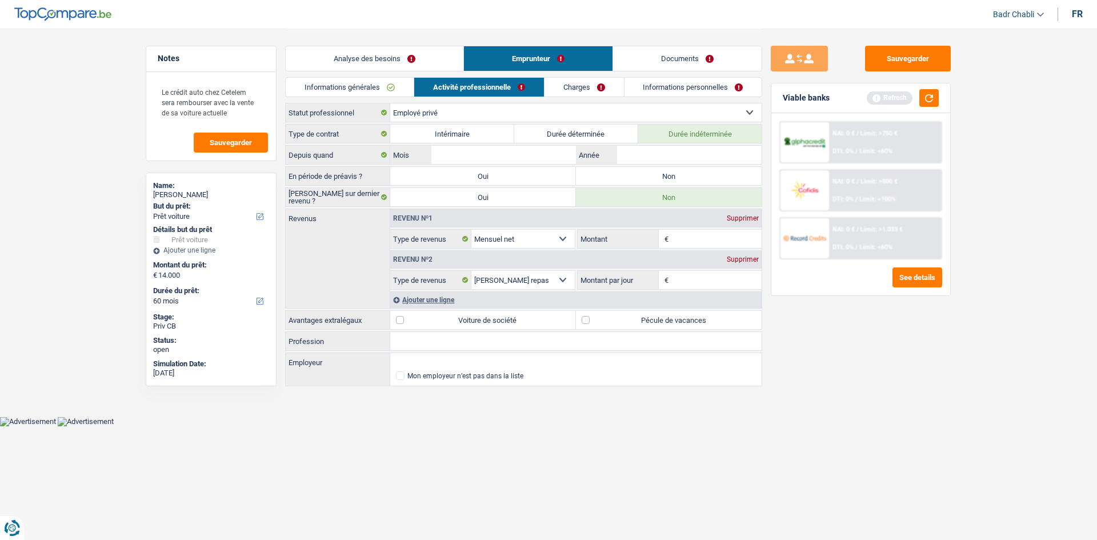
click at [681, 174] on label "Non" at bounding box center [669, 176] width 186 height 18
click at [681, 174] on input "Non" at bounding box center [669, 176] width 186 height 18
radio input "true"
click at [469, 343] on input "Profession" at bounding box center [575, 341] width 371 height 18
type input "E"
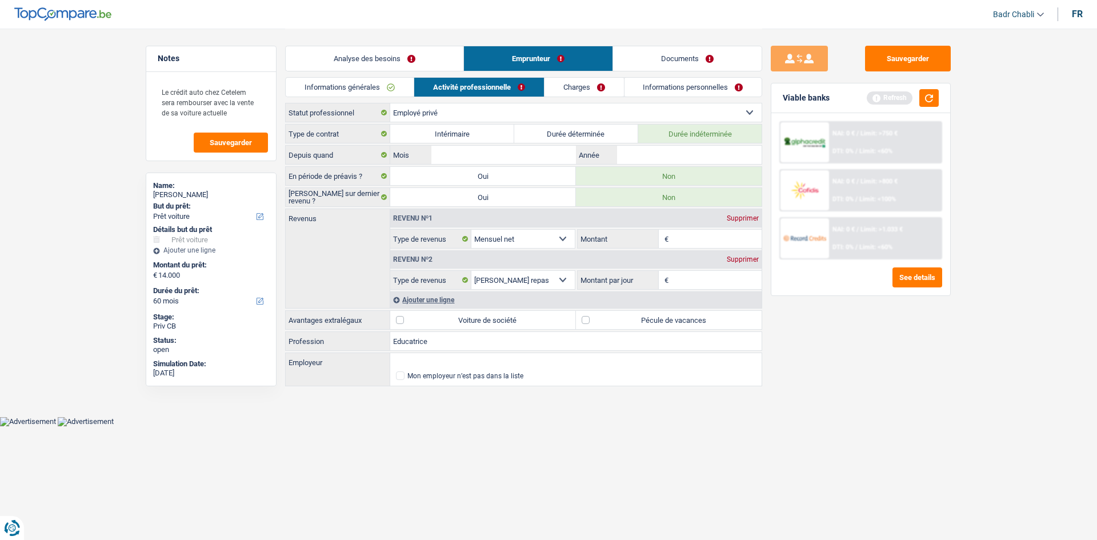
type input "Educatrice"
type input "Crèche Koala"
click at [569, 315] on label "Voiture de société" at bounding box center [483, 320] width 186 height 18
click at [569, 315] on input "Voiture de société" at bounding box center [483, 320] width 186 height 18
click at [514, 317] on label "Voiture de société" at bounding box center [483, 320] width 186 height 18
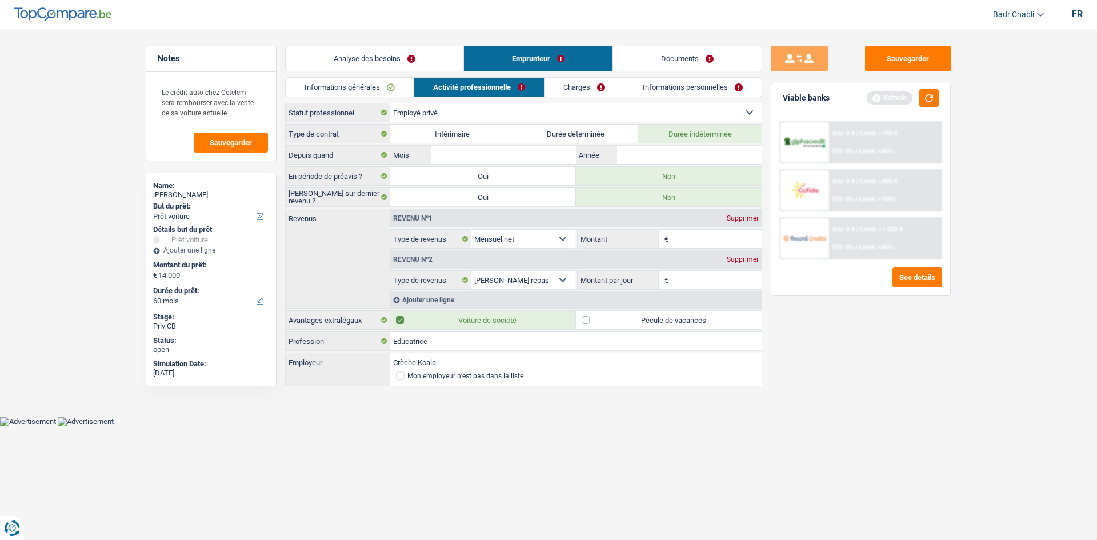
click at [514, 317] on input "Voiture de société" at bounding box center [483, 320] width 186 height 18
checkbox input "false"
click at [582, 324] on label "Pécule de vacances" at bounding box center [669, 320] width 186 height 18
click at [582, 324] on input "Pécule de vacances" at bounding box center [669, 320] width 186 height 18
checkbox input "true"
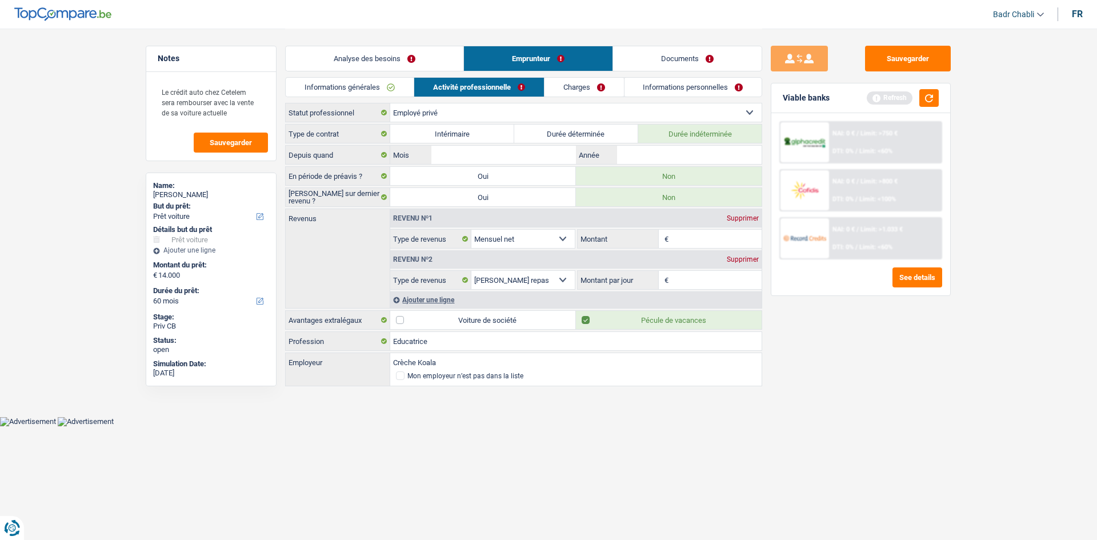
click at [728, 239] on input "Montant" at bounding box center [717, 239] width 91 height 18
type input "2.700"
click at [749, 262] on div "Supprimer" at bounding box center [743, 259] width 38 height 7
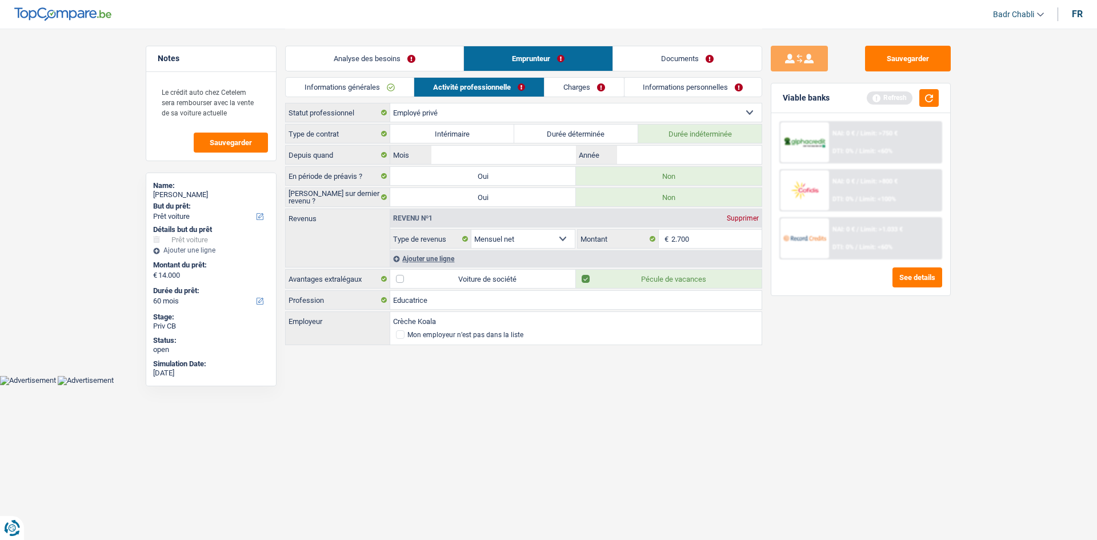
click at [574, 89] on link "Charges" at bounding box center [584, 87] width 79 height 19
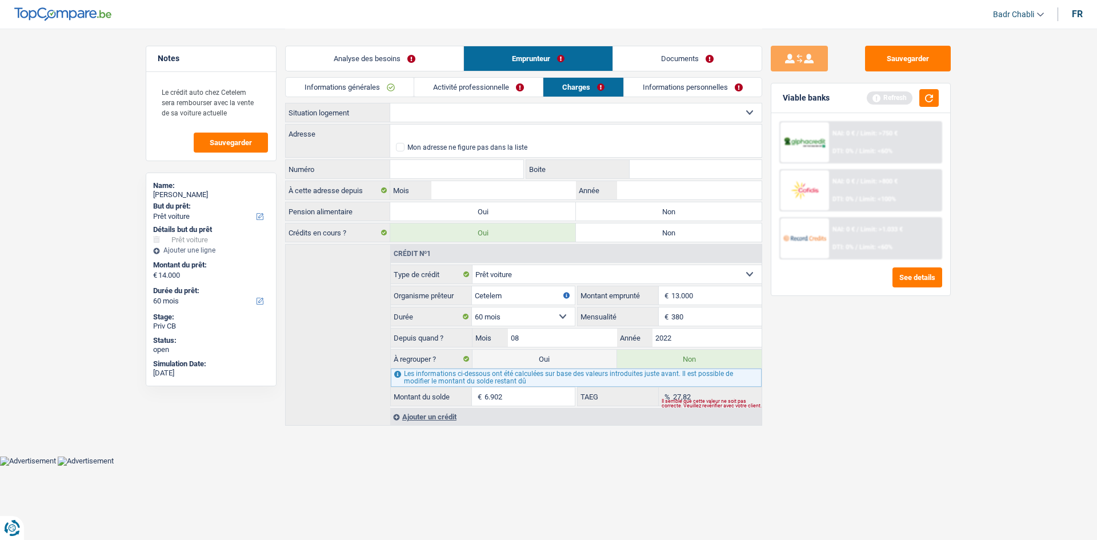
click at [540, 113] on select "Locataire Propriétaire avec prêt hypothécaire Propriétaire sans prêt hypothécai…" at bounding box center [575, 112] width 371 height 18
select select "rents"
click at [390, 103] on select "Locataire Propriétaire avec prêt hypothécaire Propriétaire sans prêt hypothécai…" at bounding box center [575, 112] width 371 height 18
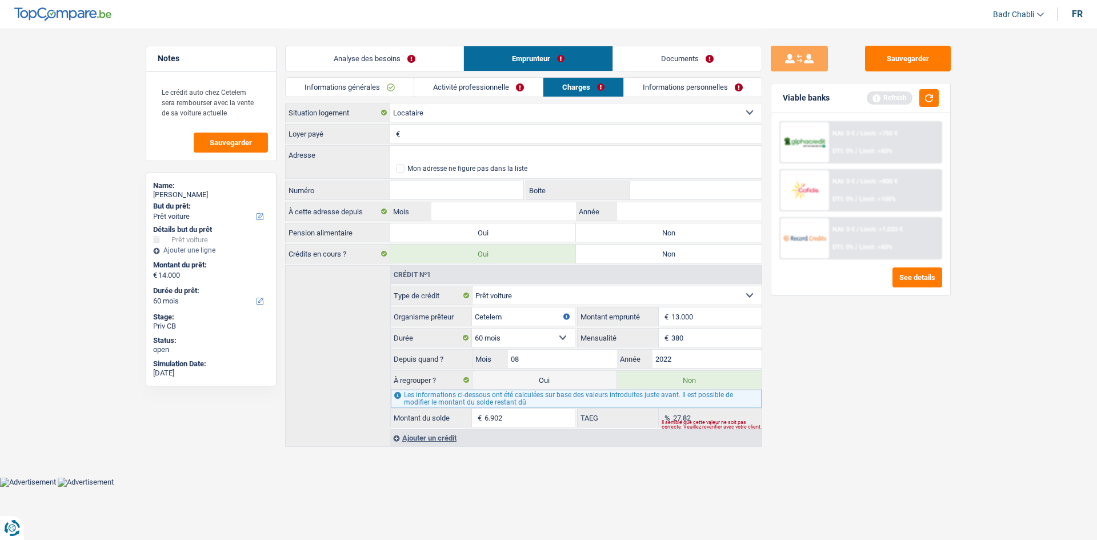
click at [661, 228] on label "Non" at bounding box center [669, 232] width 186 height 18
click at [661, 228] on input "Non" at bounding box center [669, 232] width 186 height 18
radio input "true"
click at [484, 133] on input "Loyer payé" at bounding box center [582, 134] width 359 height 18
type input "425"
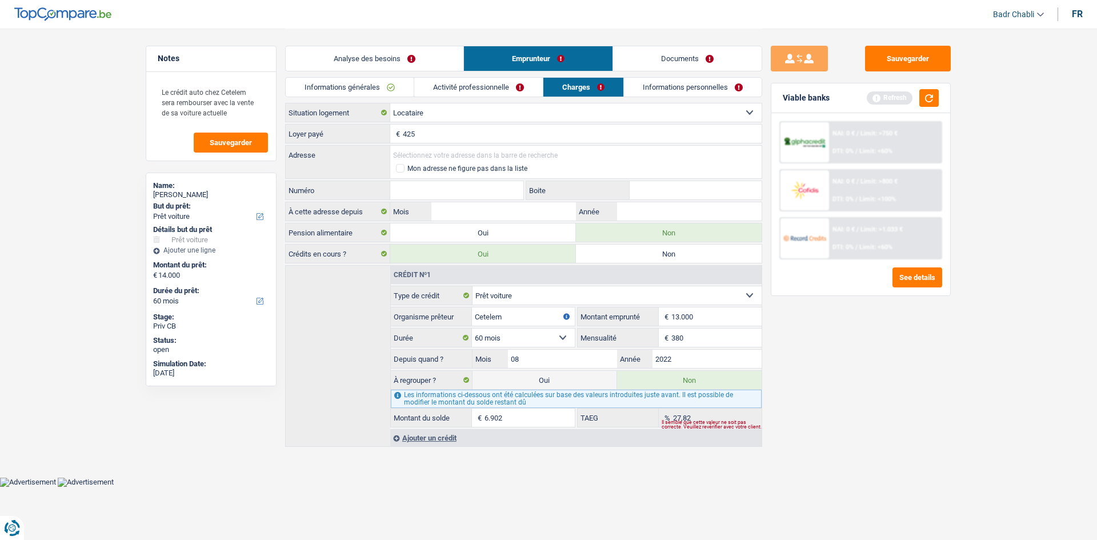
click at [453, 155] on input "Adresse" at bounding box center [575, 155] width 371 height 18
click at [423, 185] on input "Numéro" at bounding box center [456, 190] width 133 height 18
type input "17"
type input "R"
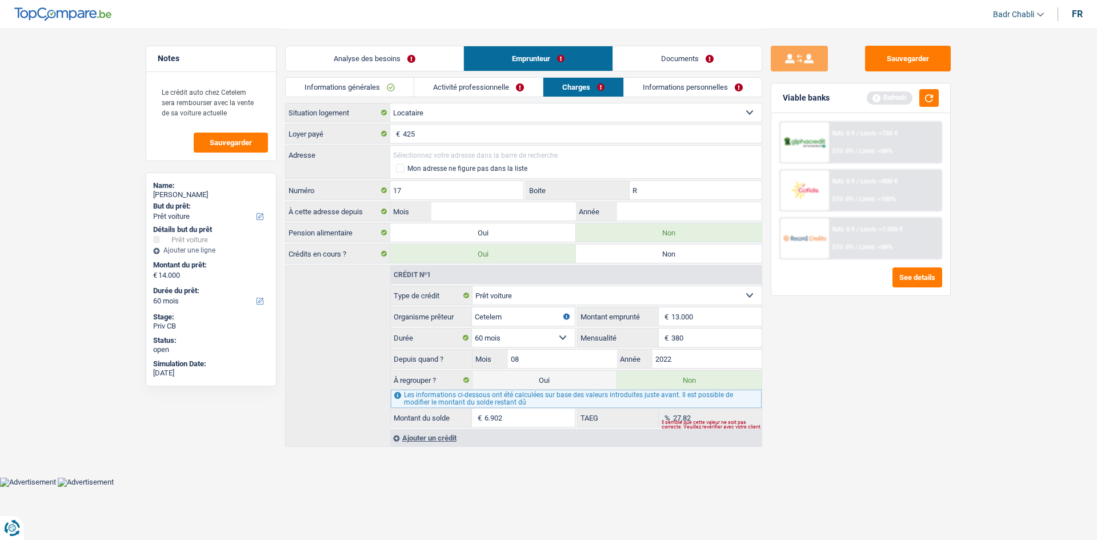
click at [471, 153] on input "Adresse" at bounding box center [575, 155] width 371 height 18
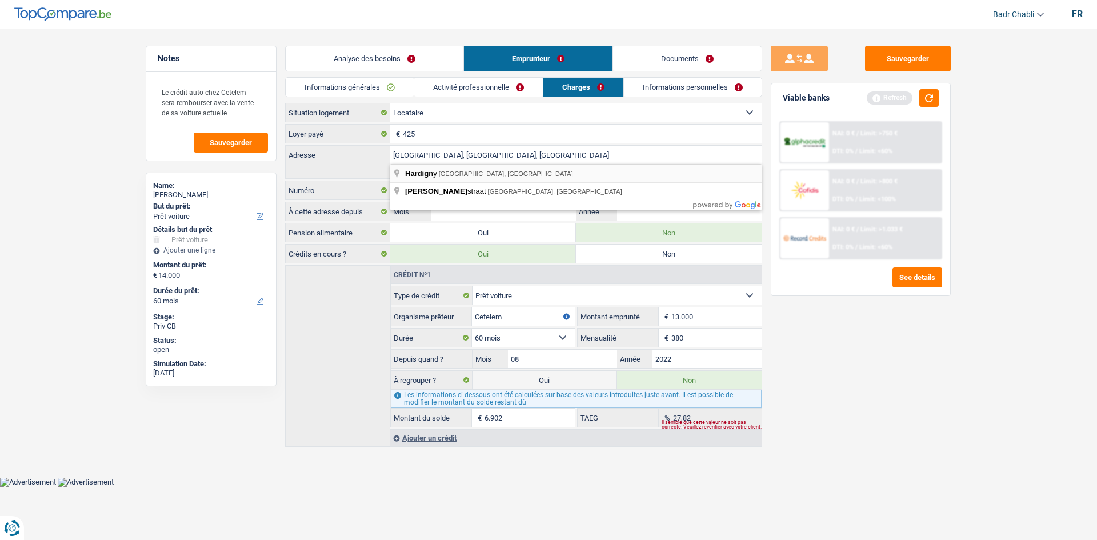
type input "Hardigny, 6600, Bastogne, BE"
click at [522, 213] on input "Mois" at bounding box center [503, 211] width 145 height 18
type input "04"
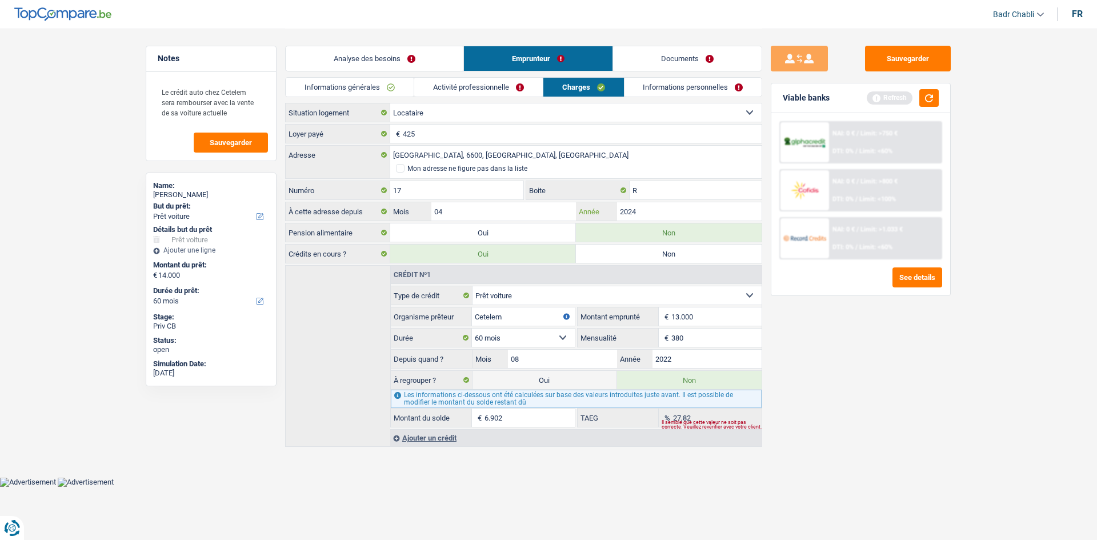
type input "2024"
click at [673, 97] on div "Informations générales Activité professionnelle Charges Informations personnell…" at bounding box center [523, 90] width 477 height 26
click at [674, 89] on link "Informations personnelles" at bounding box center [694, 87] width 138 height 19
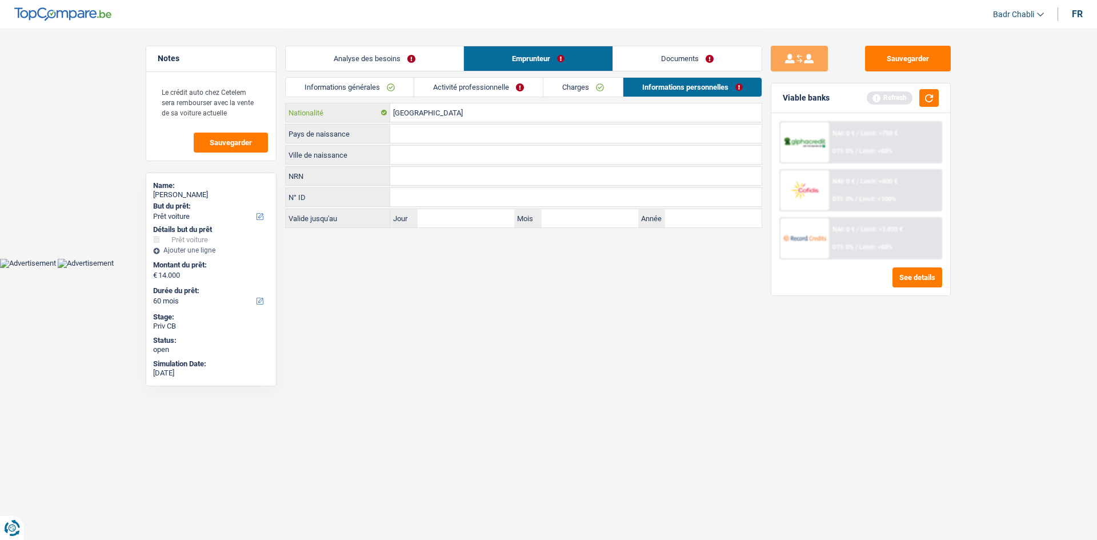
click at [428, 117] on input "[GEOGRAPHIC_DATA]" at bounding box center [575, 112] width 371 height 18
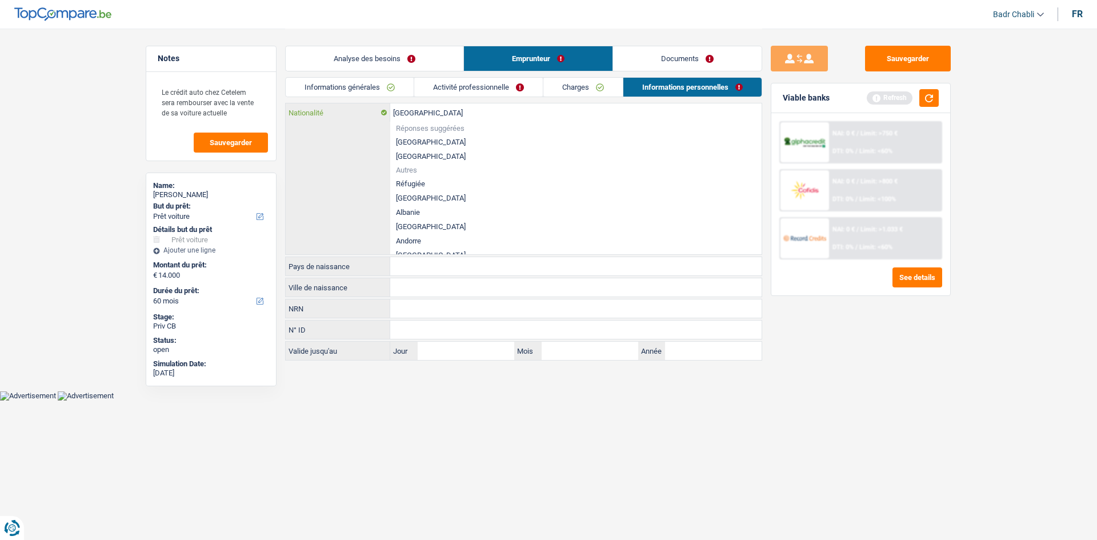
click at [428, 117] on input "[GEOGRAPHIC_DATA]" at bounding box center [575, 112] width 371 height 18
click at [406, 138] on li "[GEOGRAPHIC_DATA]" at bounding box center [575, 142] width 371 height 14
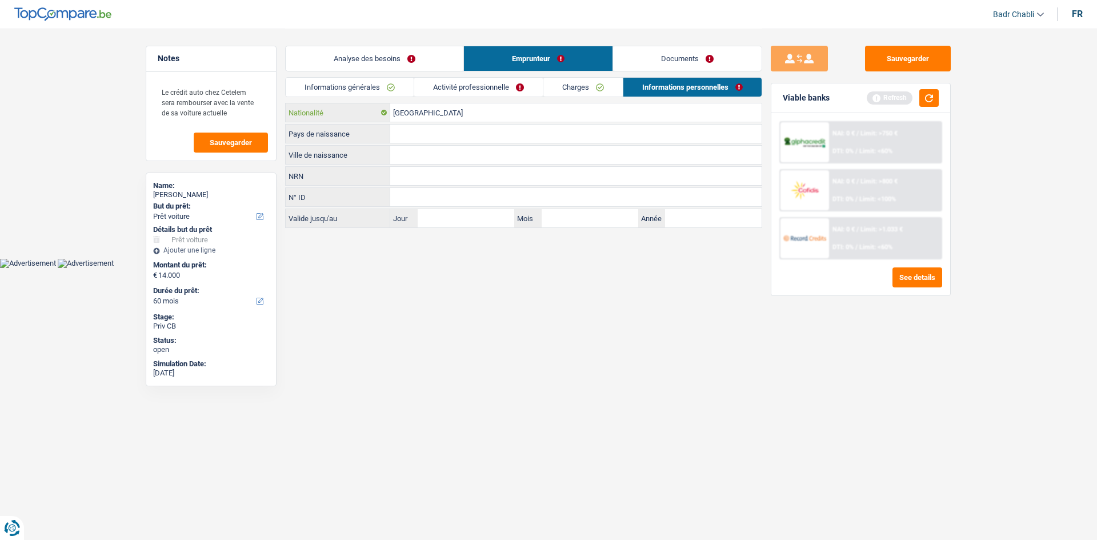
click at [423, 111] on input "[GEOGRAPHIC_DATA]" at bounding box center [575, 112] width 371 height 18
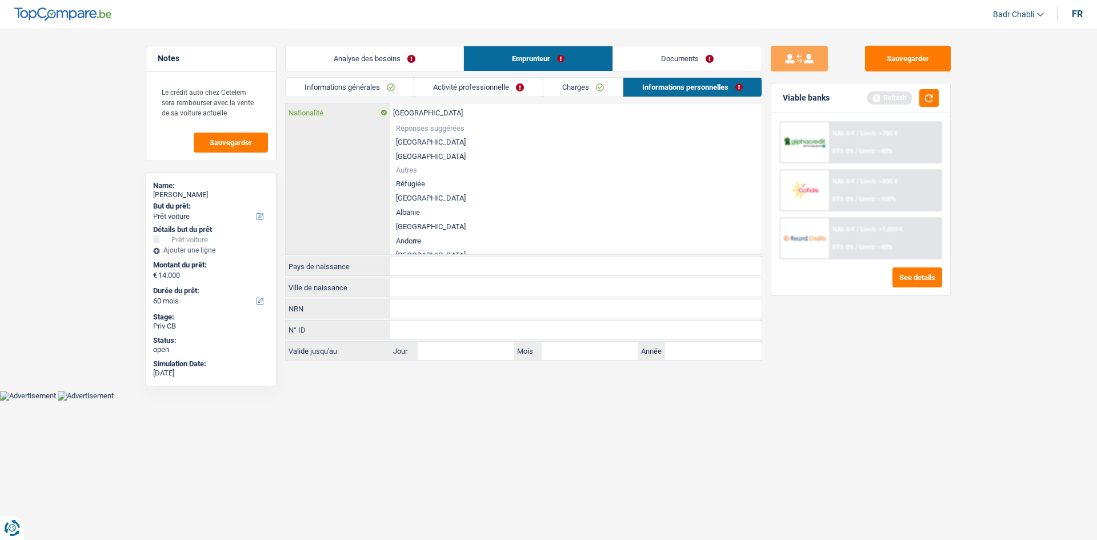
click at [423, 111] on input "[GEOGRAPHIC_DATA]" at bounding box center [575, 112] width 371 height 18
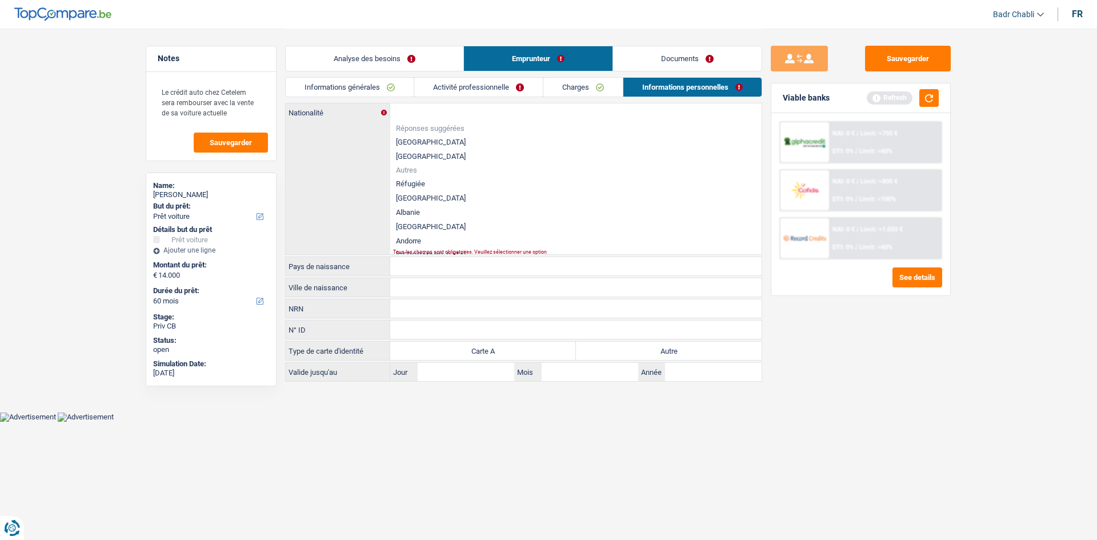
click at [422, 145] on li "[GEOGRAPHIC_DATA]" at bounding box center [575, 142] width 371 height 14
type input "[GEOGRAPHIC_DATA]"
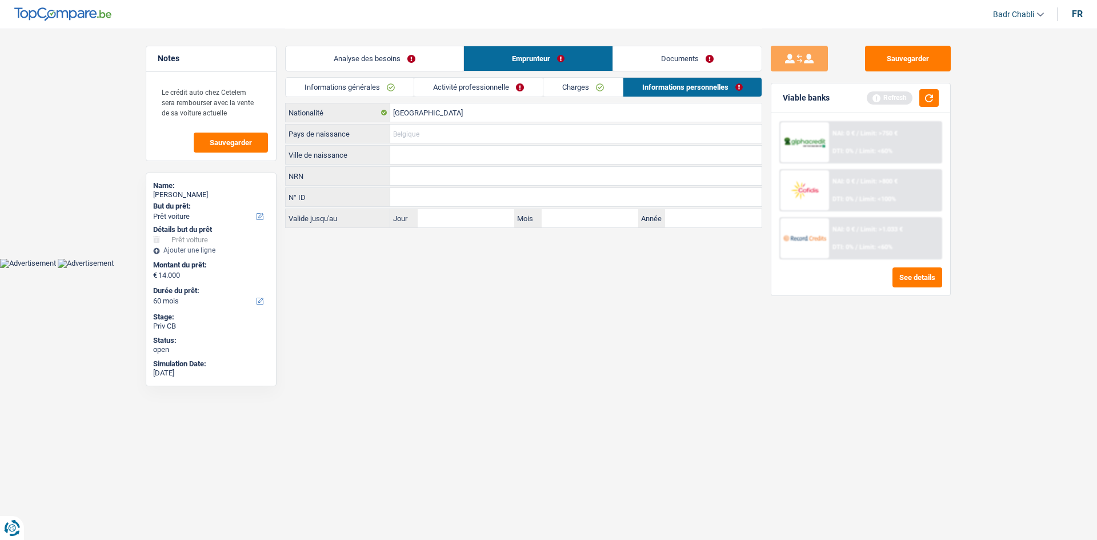
click at [425, 137] on input "Pays de naissance" at bounding box center [575, 134] width 371 height 18
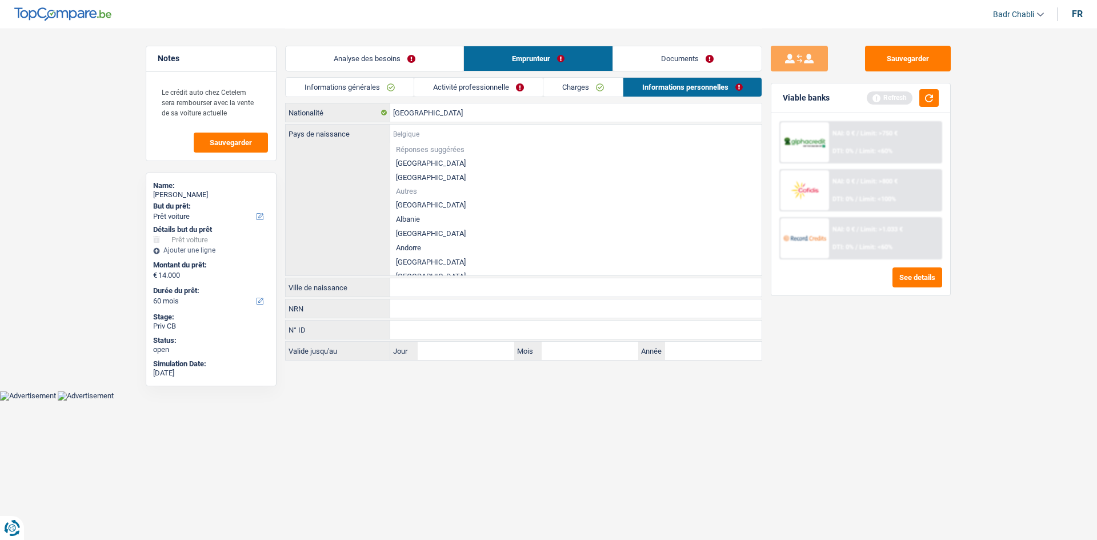
paste input "[GEOGRAPHIC_DATA]"
type input "[GEOGRAPHIC_DATA]"
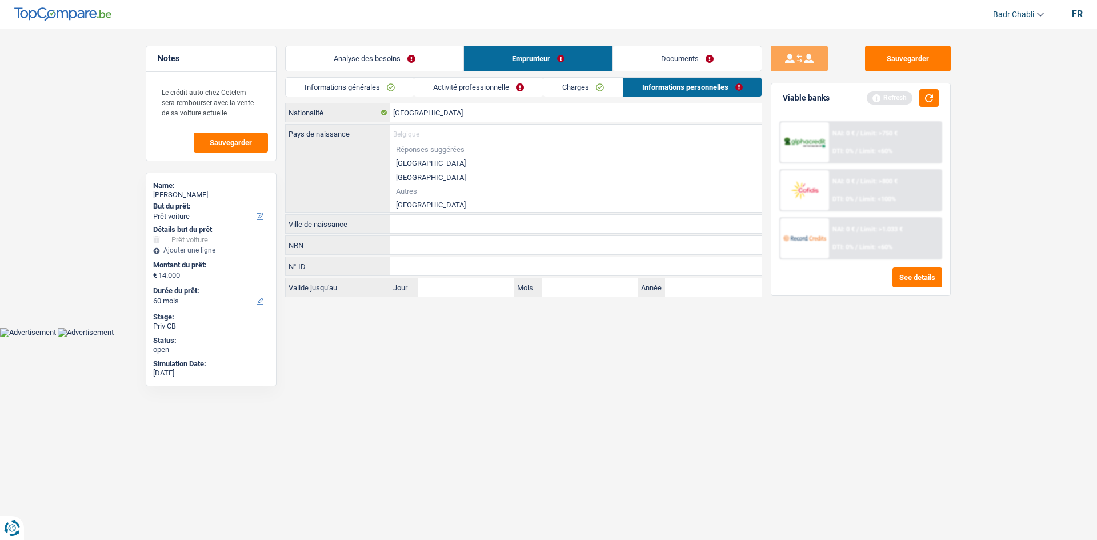
click at [413, 161] on li "[GEOGRAPHIC_DATA]" at bounding box center [575, 163] width 371 height 14
type input "[GEOGRAPHIC_DATA]"
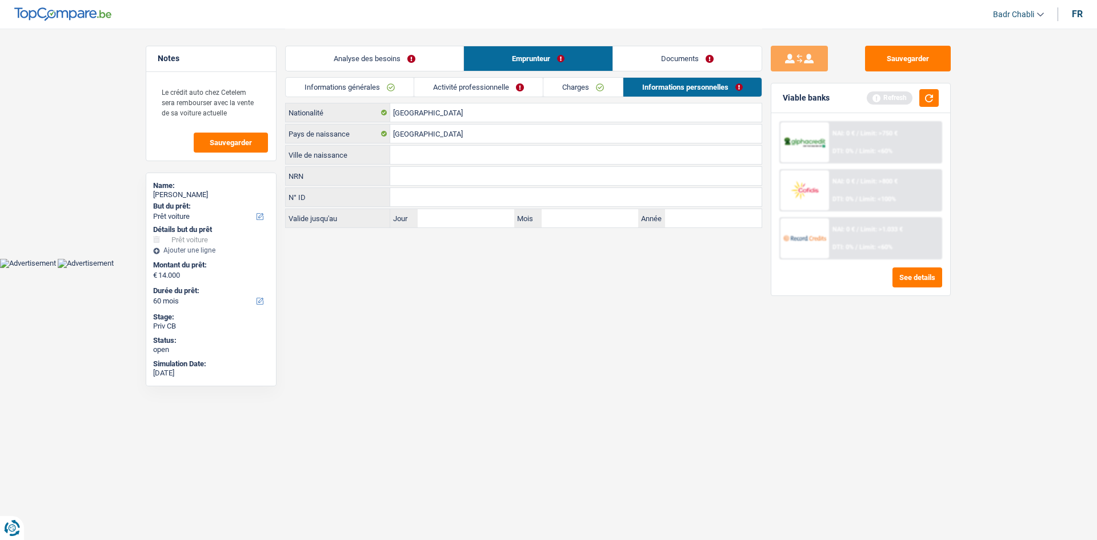
click at [422, 156] on input "Ville de naissance" at bounding box center [575, 155] width 371 height 18
type input "Arlon"
click at [592, 85] on link "Charges" at bounding box center [583, 87] width 79 height 19
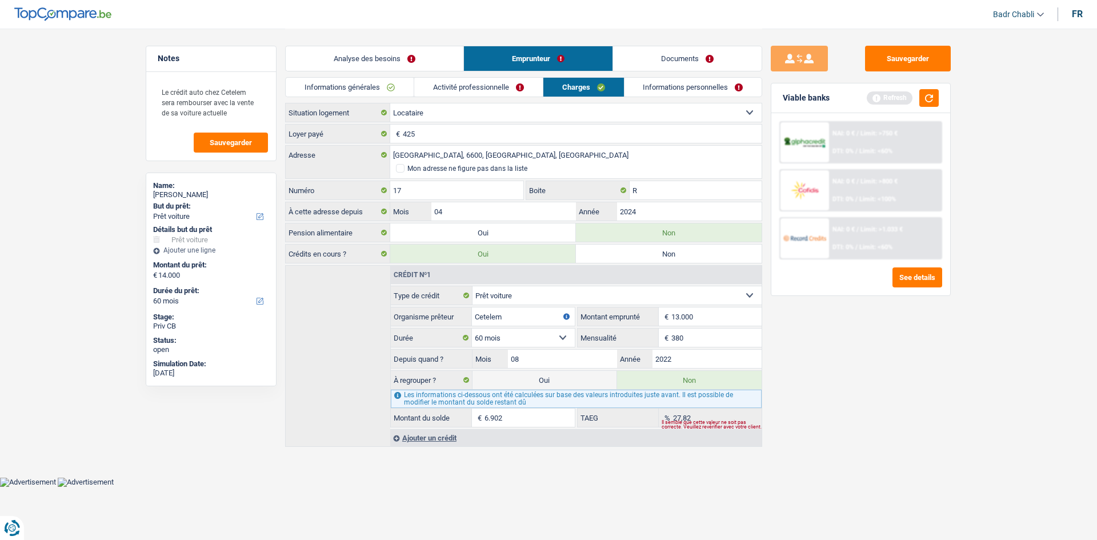
click at [520, 81] on link "Activité professionnelle" at bounding box center [478, 87] width 129 height 19
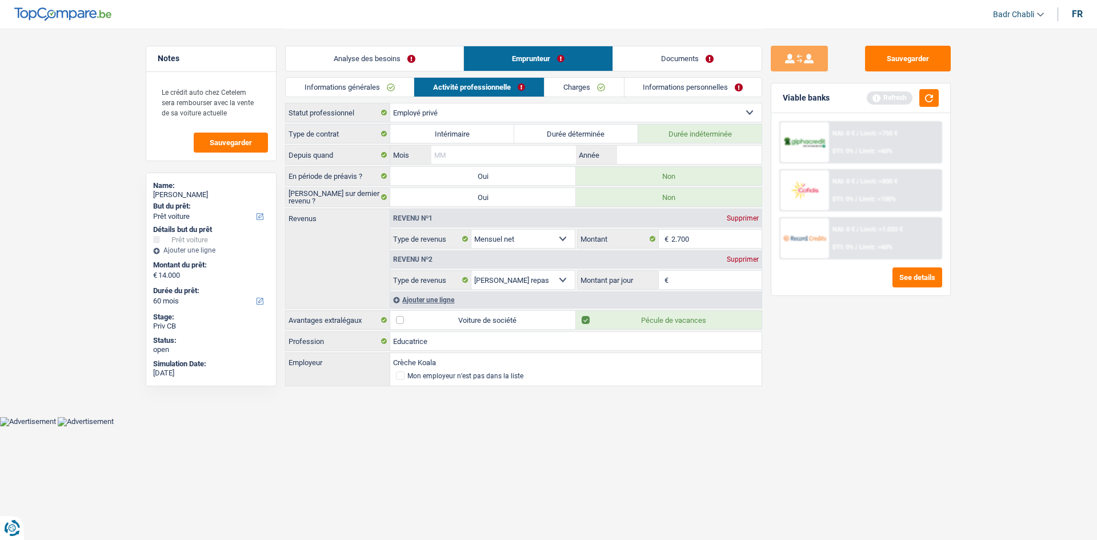
click at [537, 153] on input "Mois" at bounding box center [503, 155] width 145 height 18
click at [538, 152] on input "Mois" at bounding box center [503, 155] width 145 height 18
type input "09"
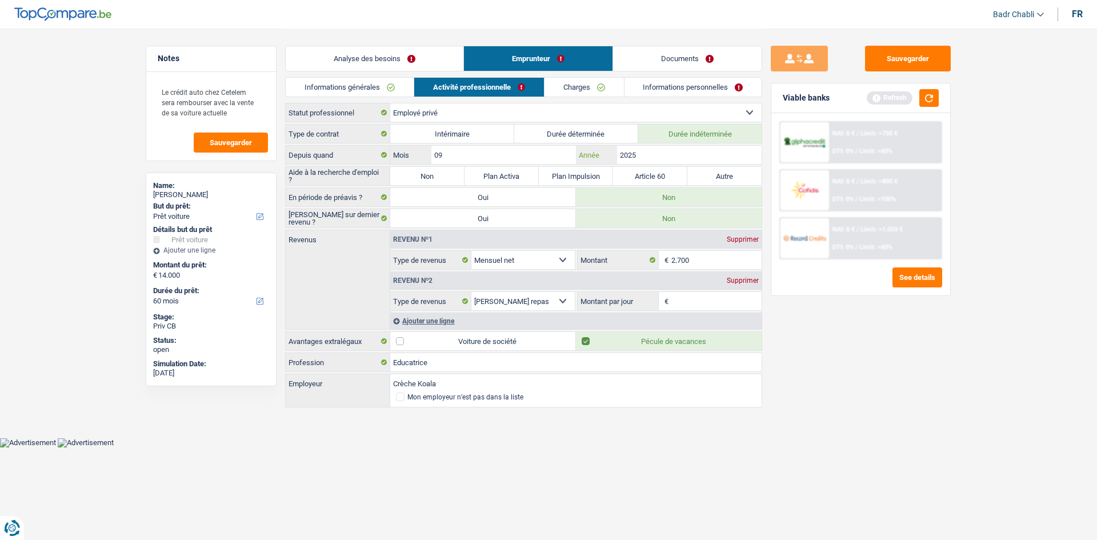
type input "2025"
click at [442, 171] on label "Non" at bounding box center [427, 176] width 74 height 18
click at [442, 171] on input "Non" at bounding box center [427, 176] width 74 height 18
radio input "true"
click at [914, 69] on button "Sauvegarder" at bounding box center [908, 59] width 86 height 26
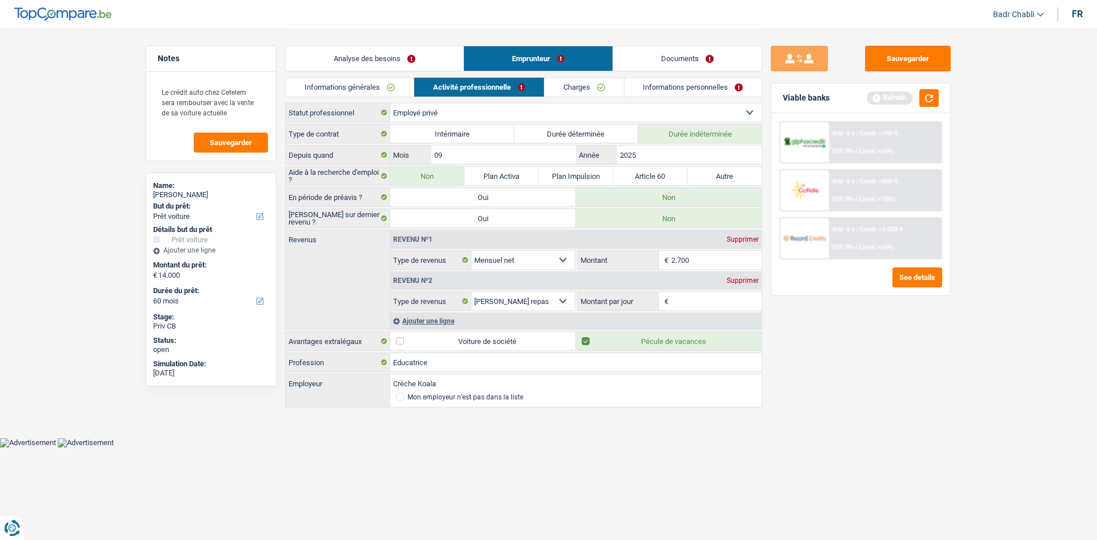
click at [338, 65] on link "Analyse des besoins" at bounding box center [375, 58] width 178 height 25
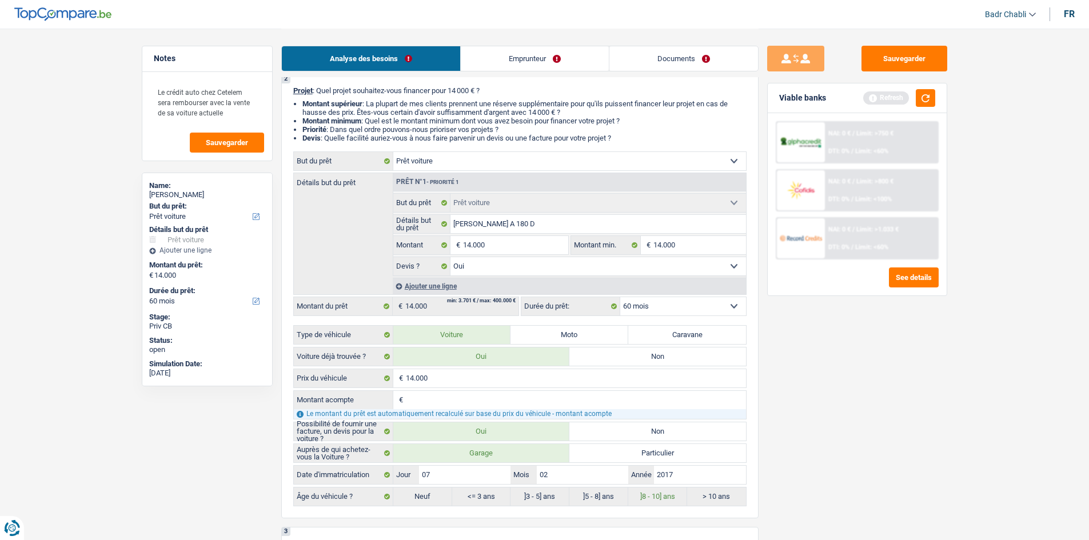
scroll to position [114, 0]
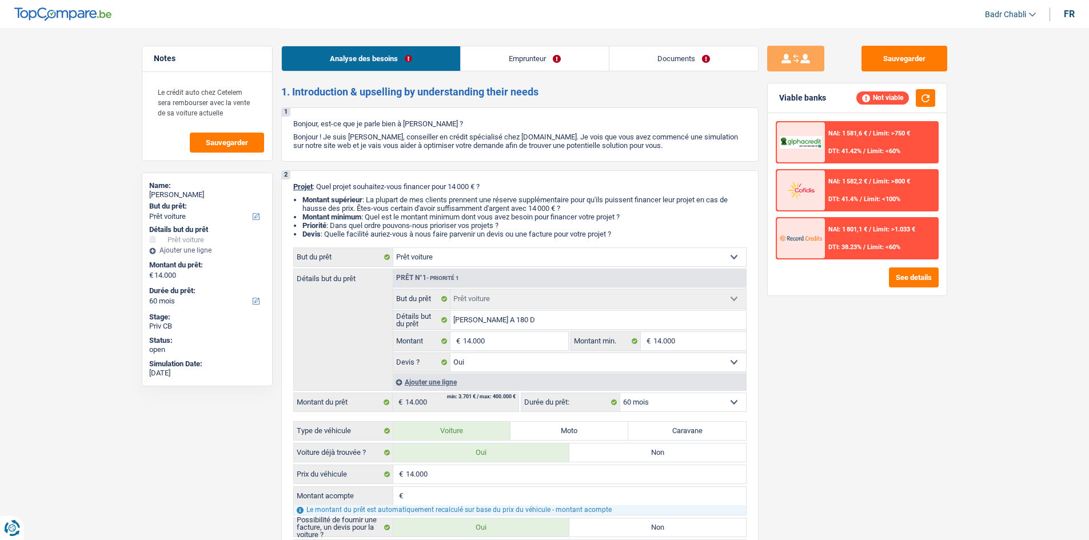
select select "car"
select select "60"
select select "car"
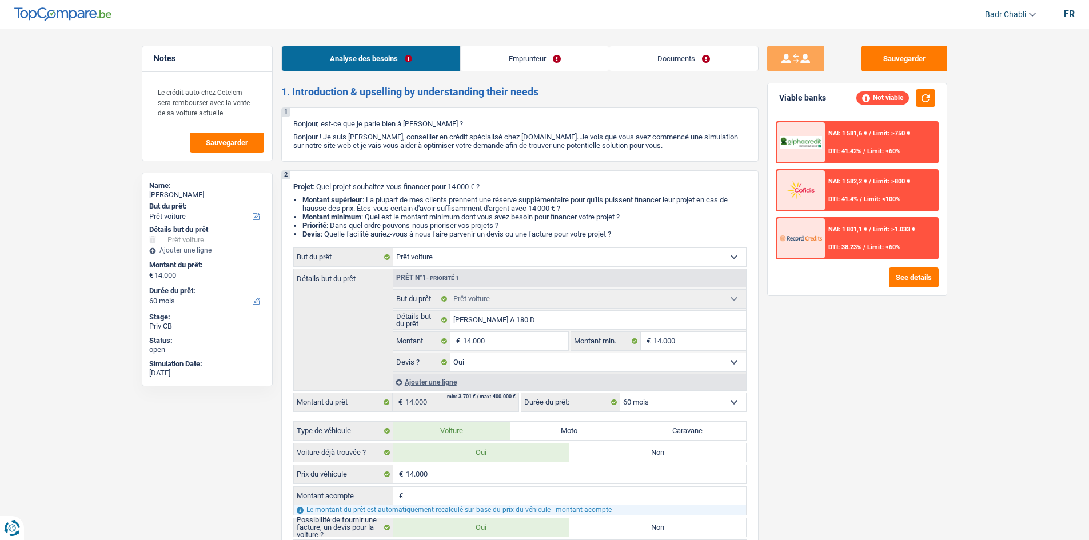
select select "yes"
select select "60"
select select "privateEmployee"
select select "netSalary"
select select "mealVouchers"
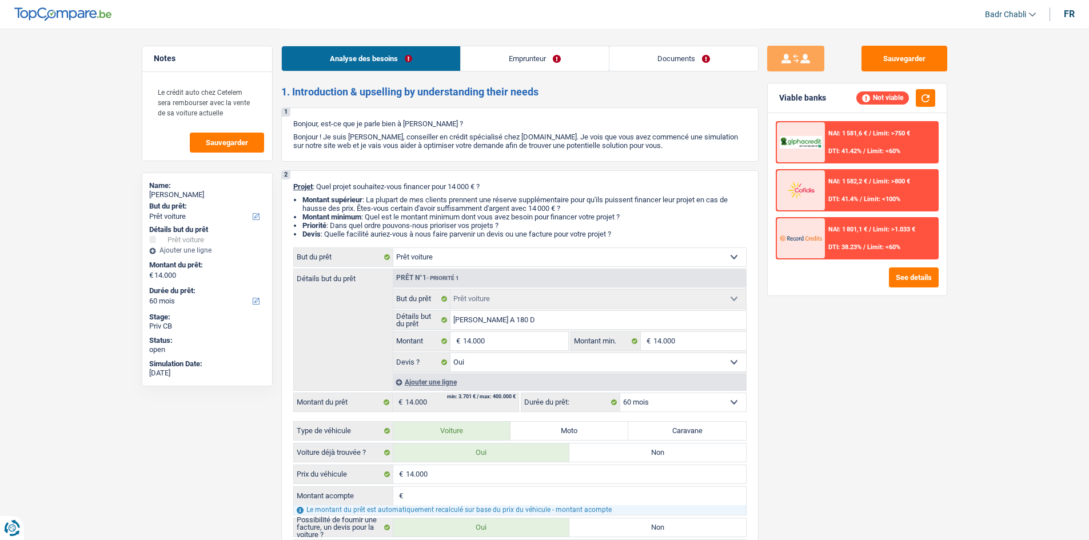
select select "rents"
select select "carLoan"
select select "60"
select select "car"
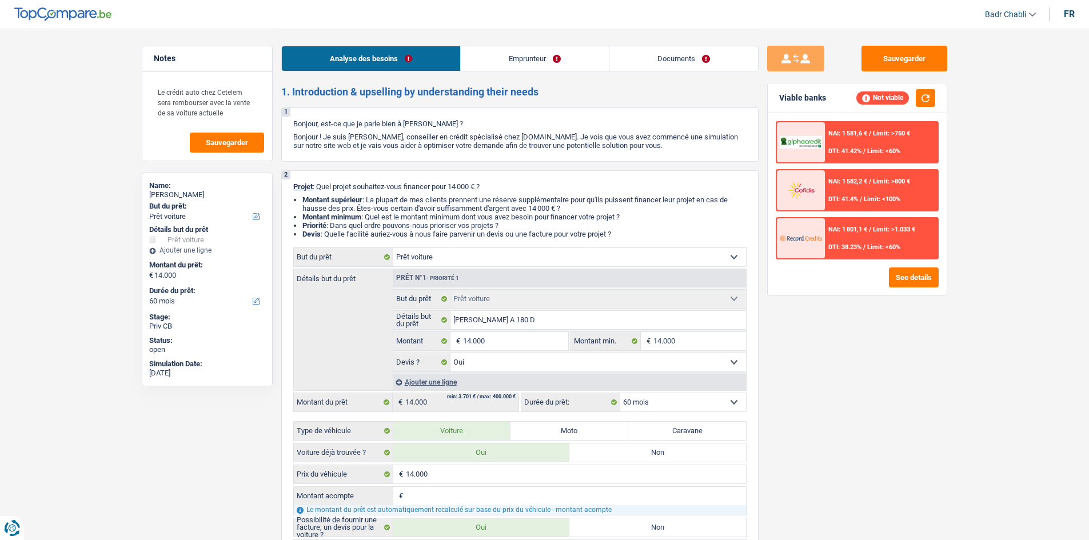
select select "yes"
select select "60"
click at [908, 283] on button "See details" at bounding box center [914, 277] width 50 height 20
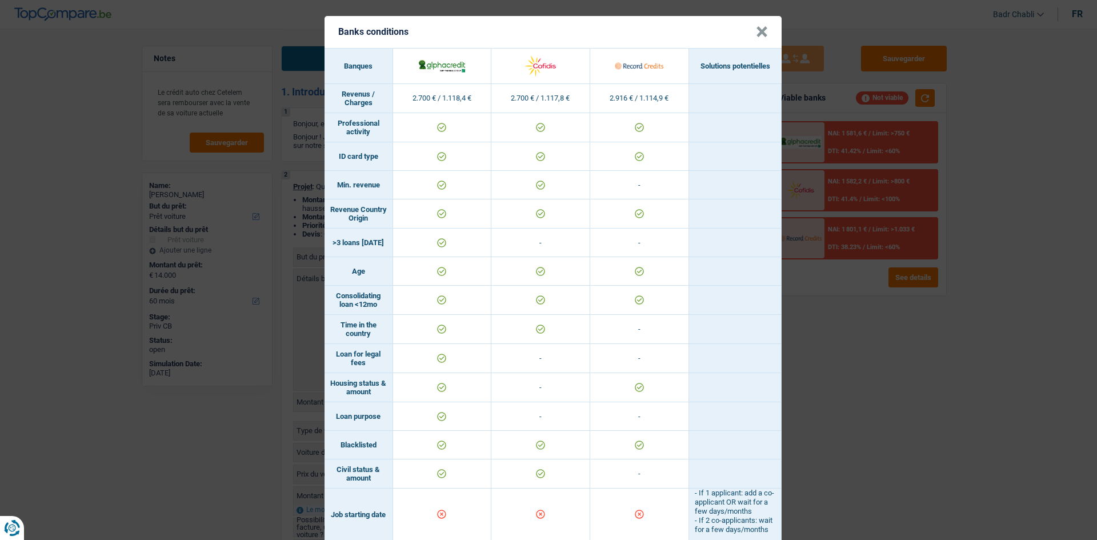
click at [756, 36] on button "×" at bounding box center [762, 31] width 12 height 11
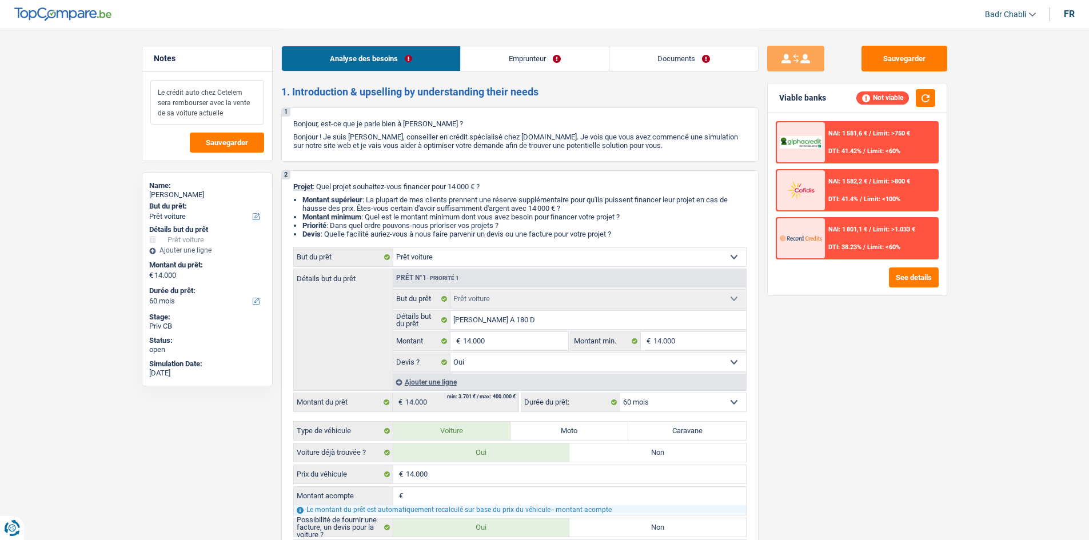
click at [245, 109] on textarea "Le crédit auto chez Cetelem sera rembourser avec la vente de sa voiture actuelle" at bounding box center [207, 102] width 114 height 45
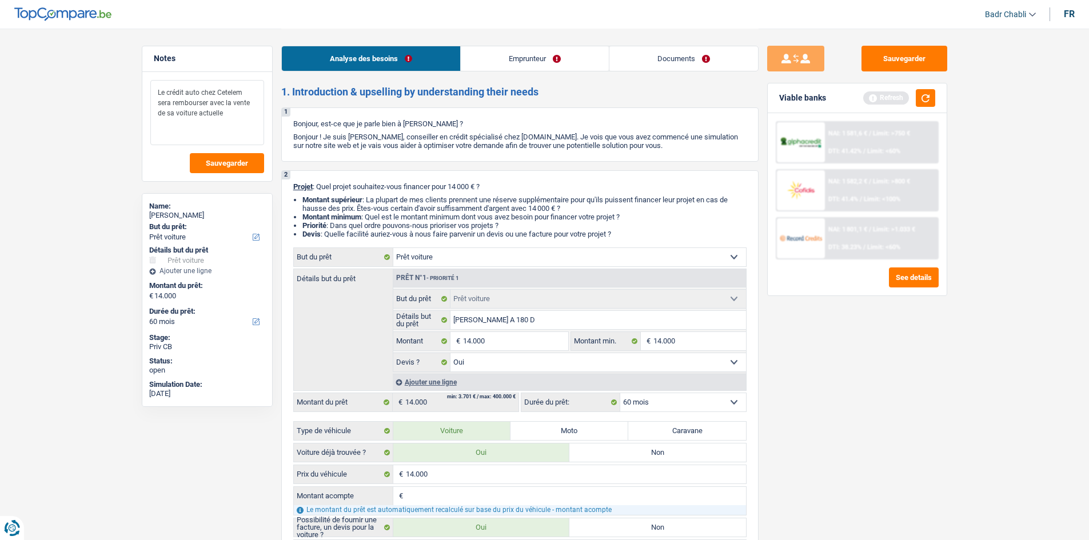
type textarea "Le crédit auto chez Cetelem sera rembourser avec la vente de sa voiture actuelle"
